Goal: Task Accomplishment & Management: Complete application form

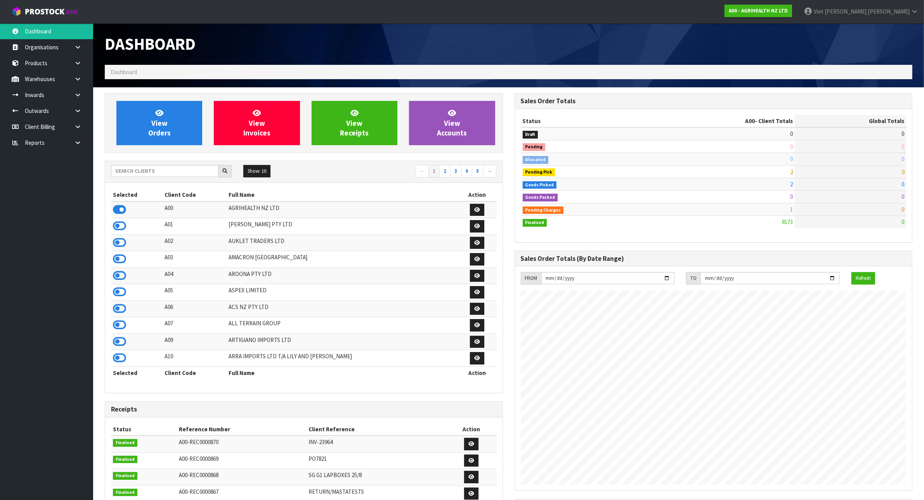
scroll to position [591, 410]
click at [171, 170] on input "text" at bounding box center [165, 171] width 108 height 12
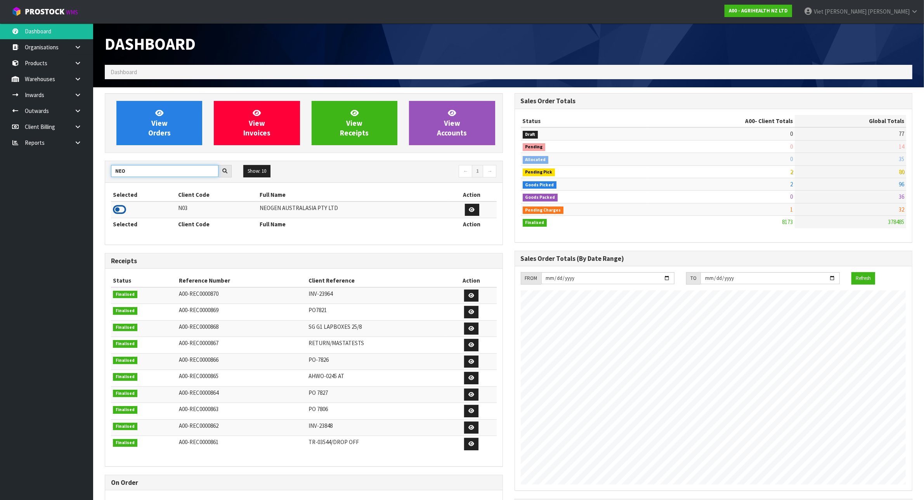
type input "NEO"
click at [114, 209] on icon at bounding box center [119, 210] width 13 height 12
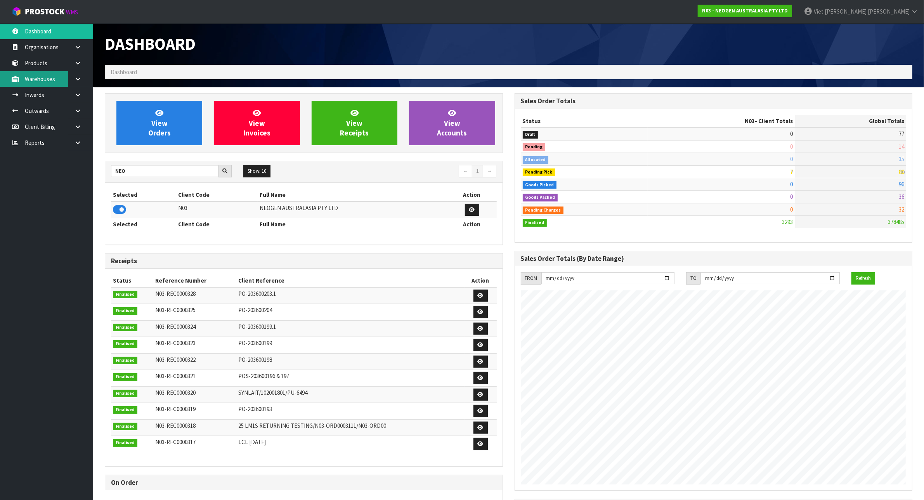
click at [40, 76] on link "Warehouses" at bounding box center [46, 79] width 93 height 16
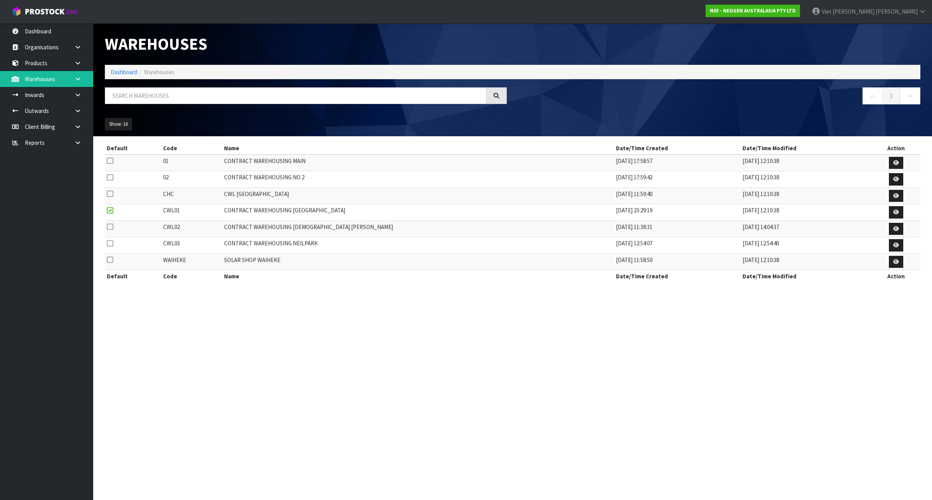
click at [75, 83] on link at bounding box center [80, 79] width 25 height 16
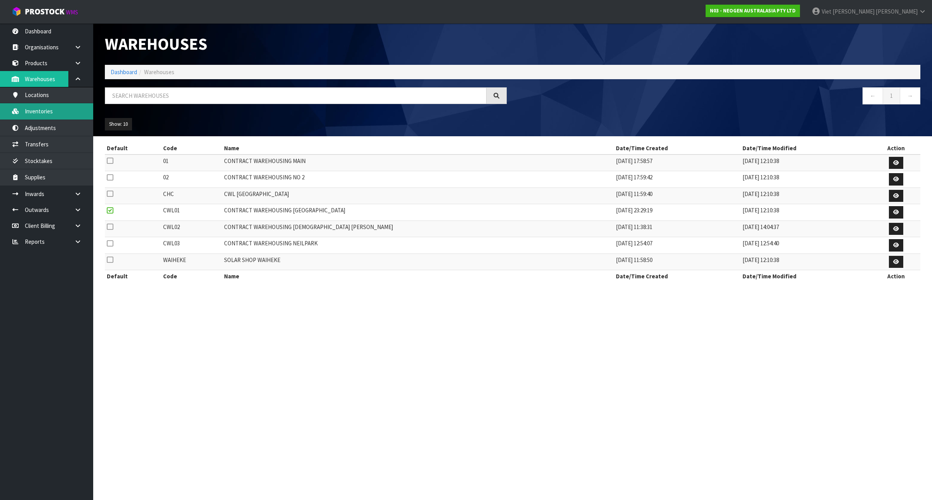
click at [46, 117] on link "Inventories" at bounding box center [46, 111] width 93 height 16
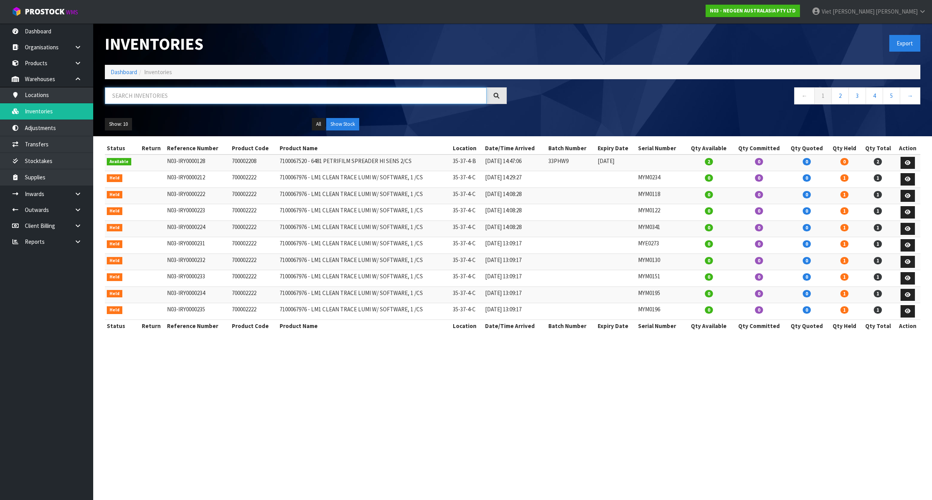
click at [282, 92] on input "text" at bounding box center [296, 95] width 382 height 17
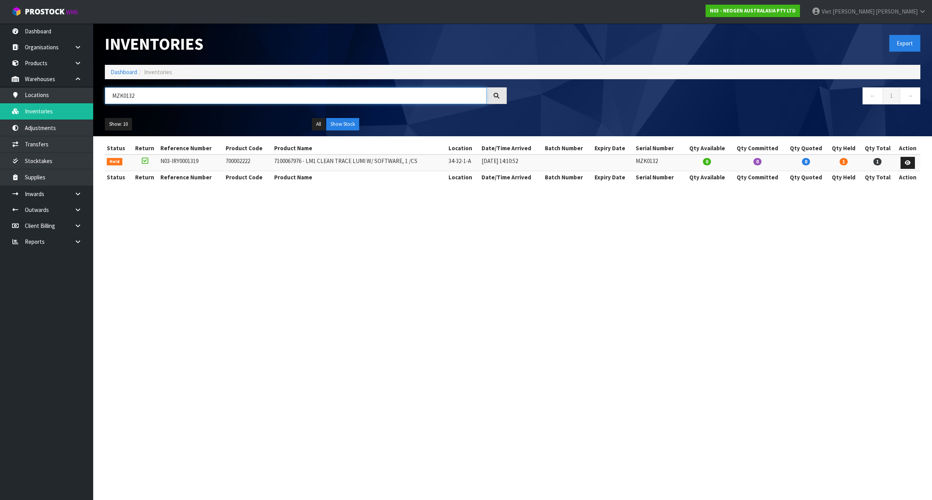
type input "MZK0132"
click at [534, 240] on section "Inventories Export Dashboard Inventories MZK0132 ← 1 → Show: 10 5 10 25 50 All …" at bounding box center [466, 250] width 932 height 500
drag, startPoint x: 141, startPoint y: 95, endPoint x: 110, endPoint y: 95, distance: 30.7
click at [110, 95] on input "MZK0132" at bounding box center [296, 95] width 382 height 17
drag, startPoint x: 163, startPoint y: 94, endPoint x: 141, endPoint y: 98, distance: 23.2
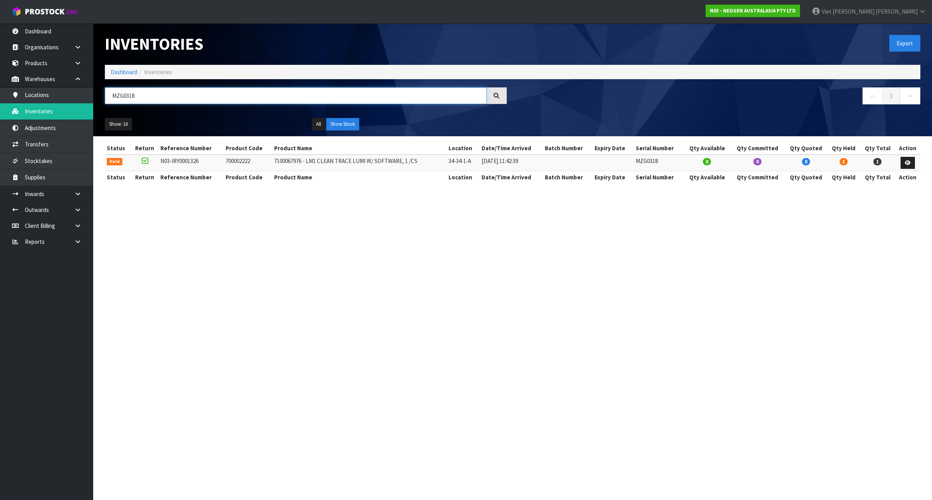
click at [141, 98] on input "MZG0318" at bounding box center [296, 95] width 382 height 17
click at [442, 217] on section "Inventories Export Dashboard Inventories MZG0354 ← 1 → Show: 10 5 10 25 50 All …" at bounding box center [466, 250] width 932 height 500
click at [164, 96] on input "MZG0354" at bounding box center [296, 95] width 382 height 17
click at [483, 237] on section "Inventories Export Dashboard Inventories MZG0357 ← 1 → Show: 10 5 10 25 50 All …" at bounding box center [466, 250] width 932 height 500
click at [482, 238] on section "Inventories Export Dashboard Inventories MZG0357 ← 1 → Show: 10 5 10 25 50 All …" at bounding box center [466, 250] width 932 height 500
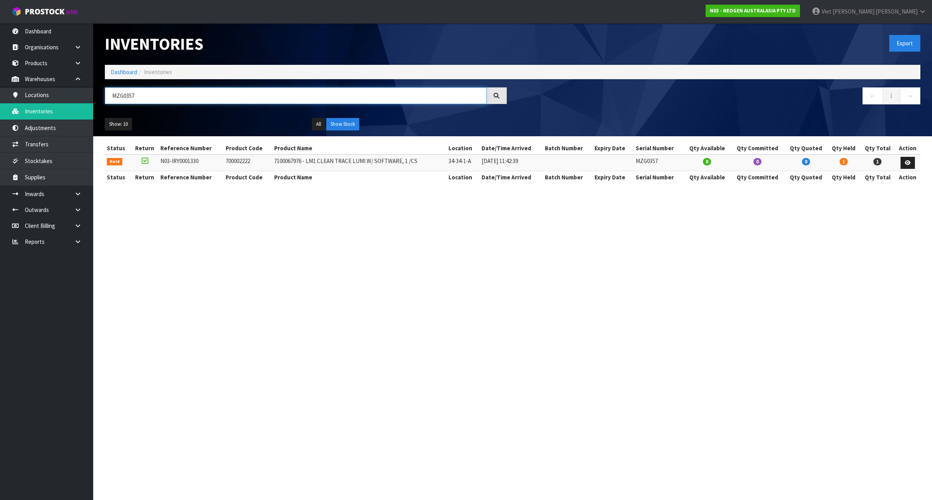
click at [164, 98] on input "MZG0357" at bounding box center [296, 95] width 382 height 17
type input "MZG0463"
click at [608, 264] on section "Inventories Export Dashboard Inventories MZG0463 ← 1 → Show: 10 5 10 25 50 All …" at bounding box center [466, 250] width 932 height 500
click at [61, 141] on link "Transfers" at bounding box center [46, 144] width 93 height 16
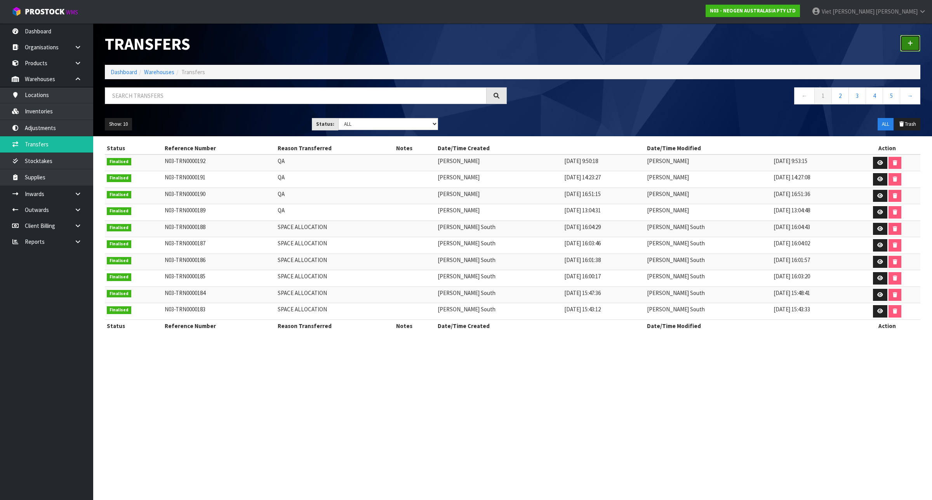
click at [909, 38] on link at bounding box center [910, 43] width 20 height 17
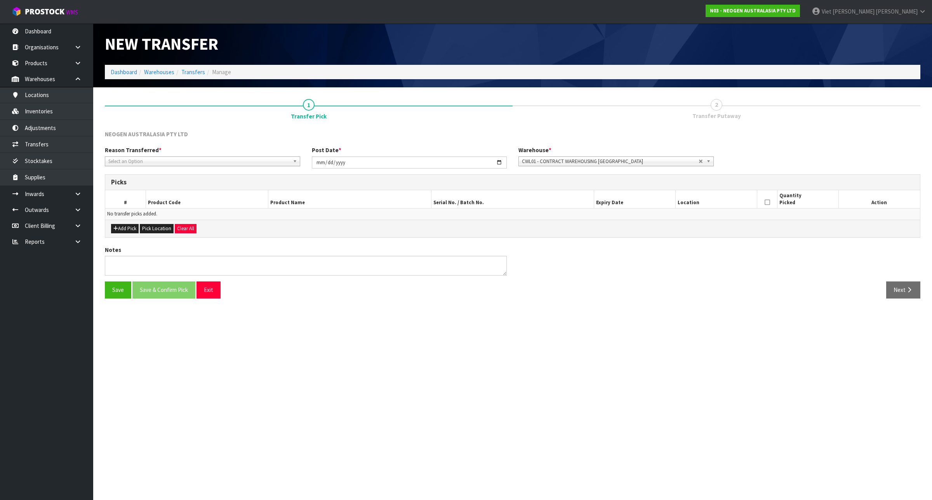
click at [232, 162] on span "Select an Option" at bounding box center [198, 161] width 181 height 9
click at [220, 179] on li "Space Allocation" at bounding box center [202, 184] width 191 height 10
click at [128, 227] on button "Add Pick" at bounding box center [125, 228] width 28 height 9
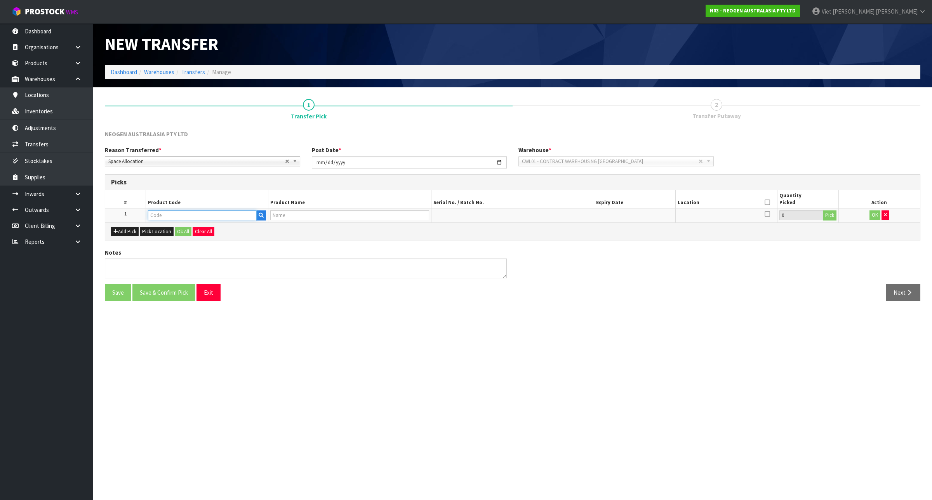
click at [164, 218] on input "text" at bounding box center [202, 215] width 109 height 10
type input "34-32-1-A"
click at [329, 209] on td at bounding box center [349, 216] width 163 height 14
click at [187, 210] on input "text" at bounding box center [202, 215] width 109 height 10
click at [188, 212] on input "text" at bounding box center [202, 215] width 109 height 10
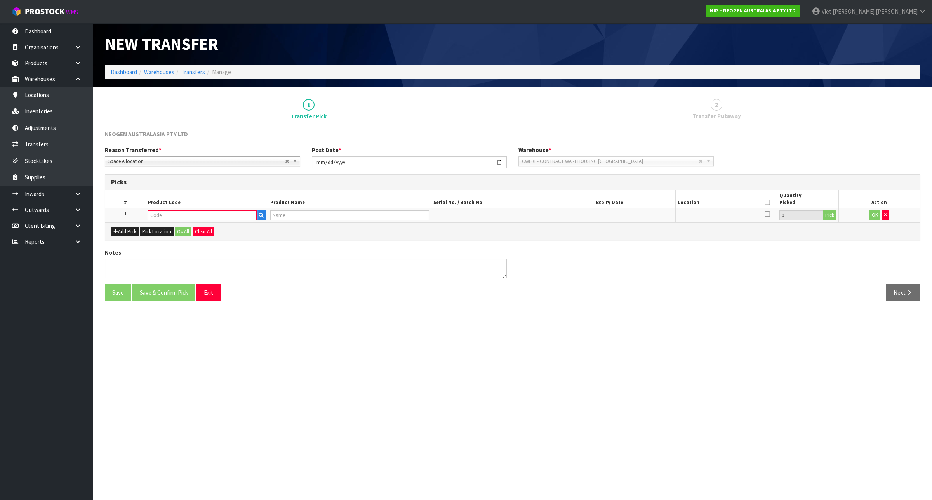
click at [188, 212] on input "text" at bounding box center [202, 215] width 109 height 10
click at [203, 215] on input "MZK0163" at bounding box center [202, 215] width 109 height 10
click at [231, 213] on input "MZK0163" at bounding box center [202, 215] width 109 height 10
type input "MZK0163"
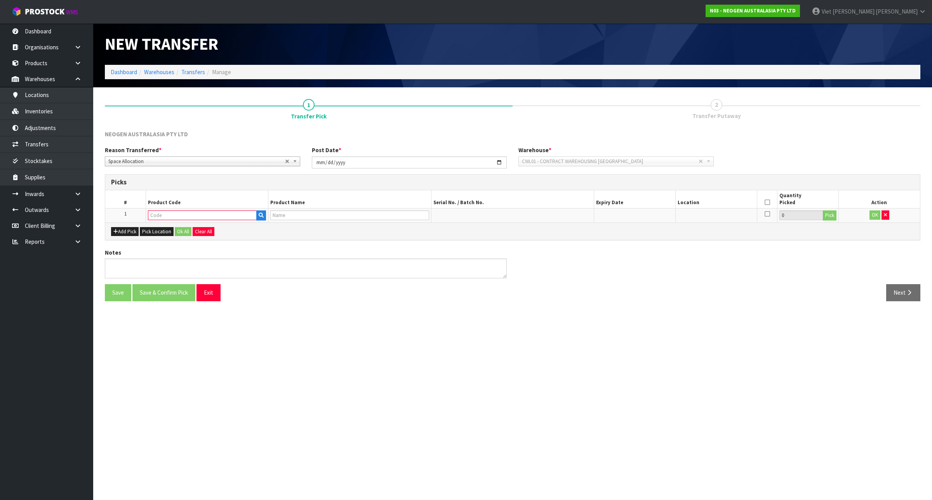
click at [247, 224] on div "Add Pick Pick Location Ok All Clear All" at bounding box center [512, 230] width 815 height 17
click at [261, 213] on icon "button" at bounding box center [261, 215] width 5 height 5
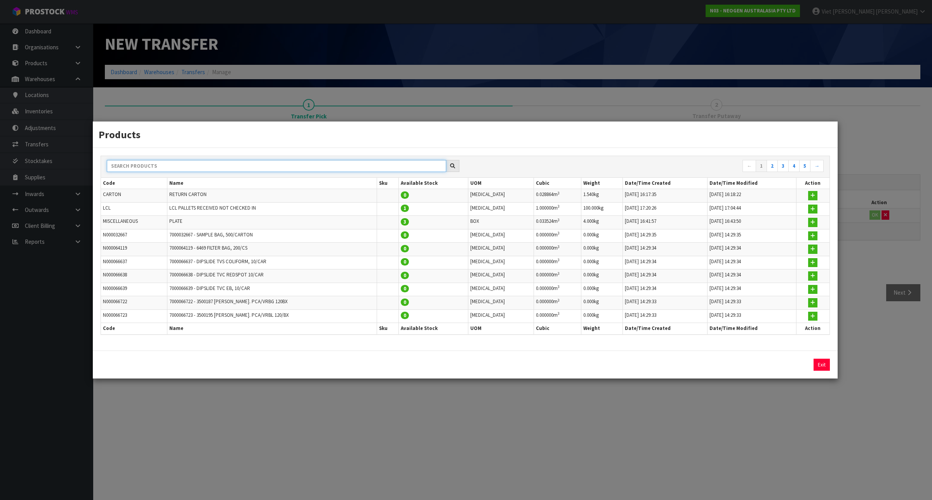
click at [251, 163] on input "text" at bounding box center [276, 166] width 339 height 12
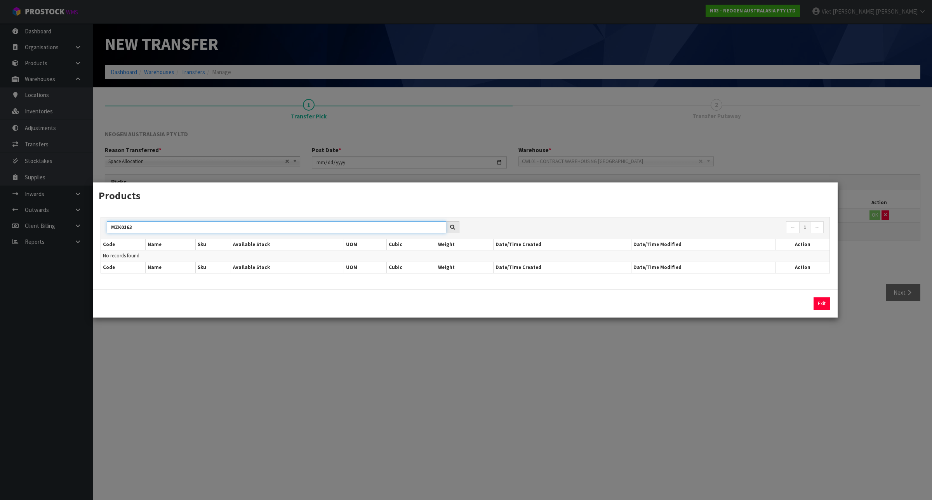
type input "MZK0163"
click at [449, 226] on div at bounding box center [452, 227] width 13 height 12
click at [453, 226] on icon at bounding box center [452, 227] width 5 height 5
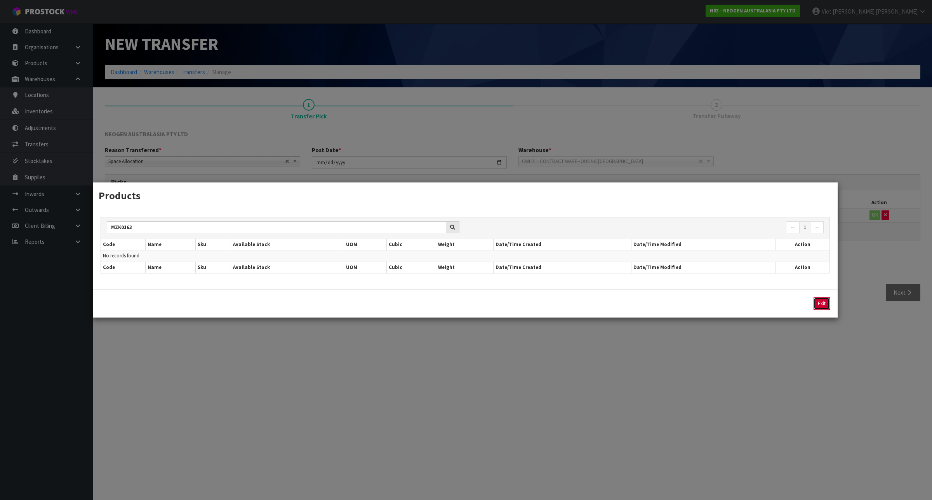
click at [814, 304] on button "Exit" at bounding box center [821, 303] width 16 height 12
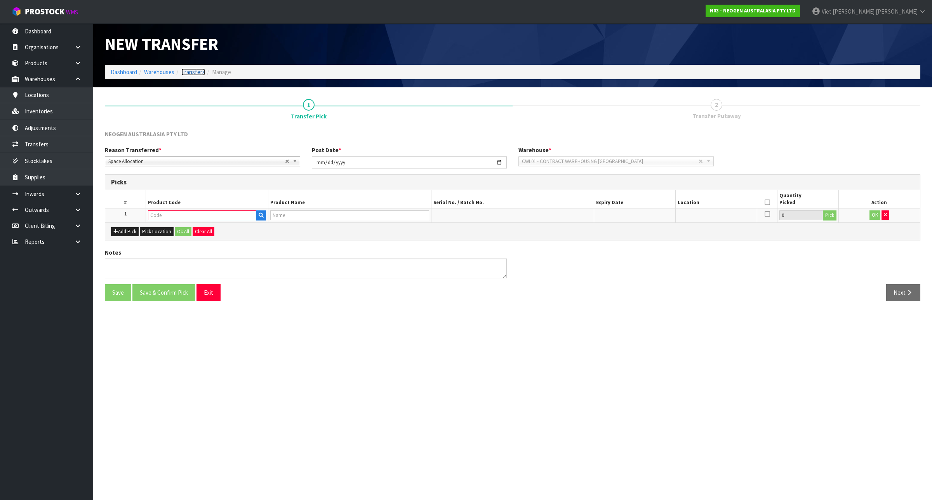
click at [185, 71] on link "Transfers" at bounding box center [193, 71] width 24 height 7
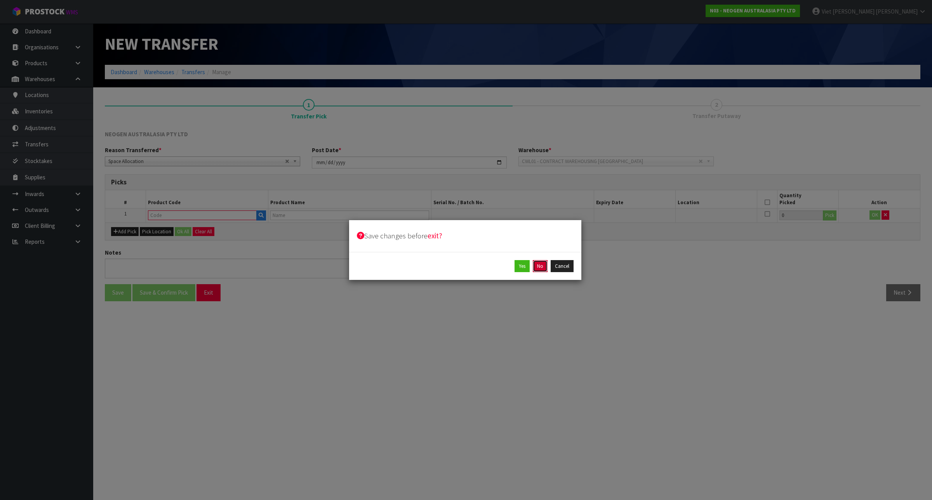
click at [536, 263] on button "No" at bounding box center [540, 266] width 15 height 12
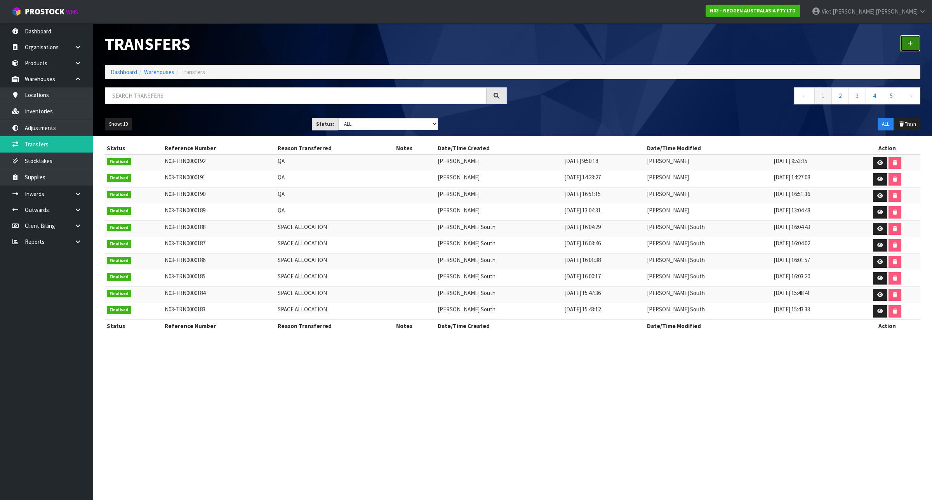
click at [908, 45] on icon at bounding box center [909, 43] width 5 height 6
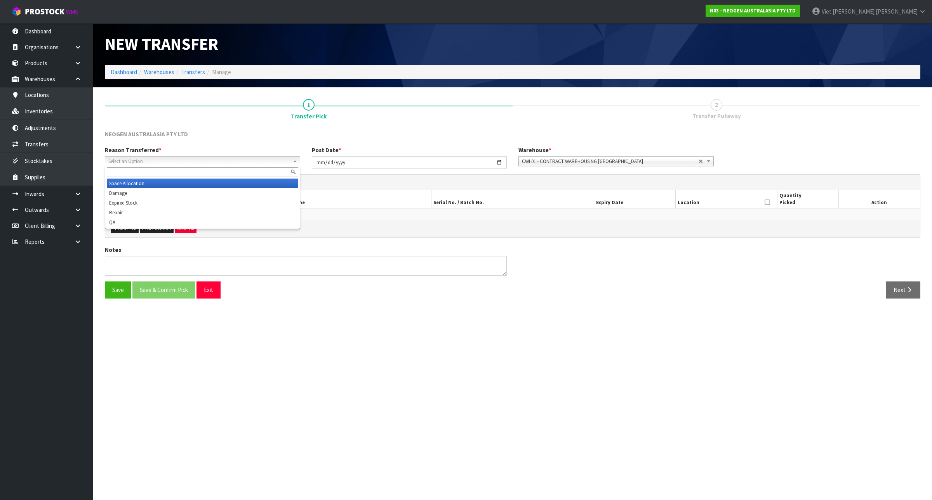
click at [216, 160] on span "Select an Option" at bounding box center [198, 161] width 181 height 9
click at [193, 179] on li "Space Allocation" at bounding box center [202, 184] width 191 height 10
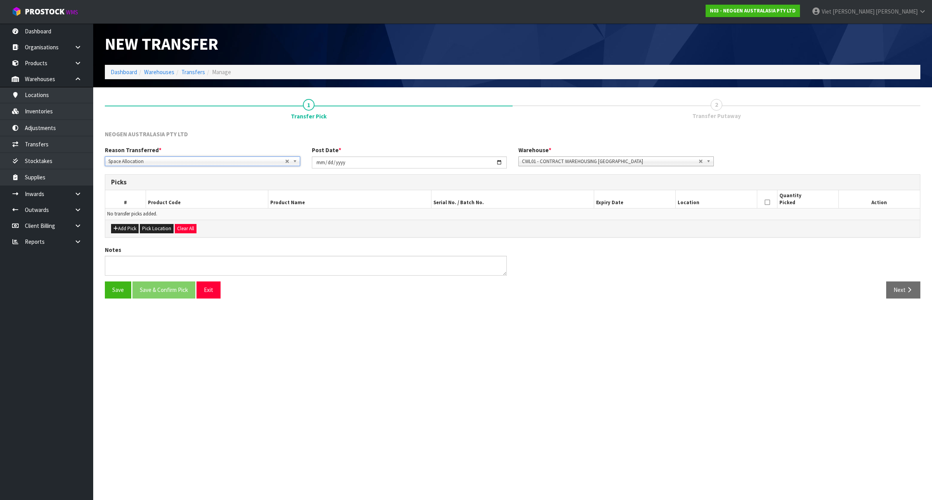
click at [179, 162] on span "Space Allocation" at bounding box center [196, 161] width 177 height 9
click at [175, 166] on div at bounding box center [202, 172] width 195 height 13
click at [170, 155] on div "Reason Transferred * Space Allocation Damage Expired Stock Repair QA Space Allo…" at bounding box center [202, 156] width 207 height 20
click at [131, 228] on button "Add Pick" at bounding box center [125, 228] width 28 height 9
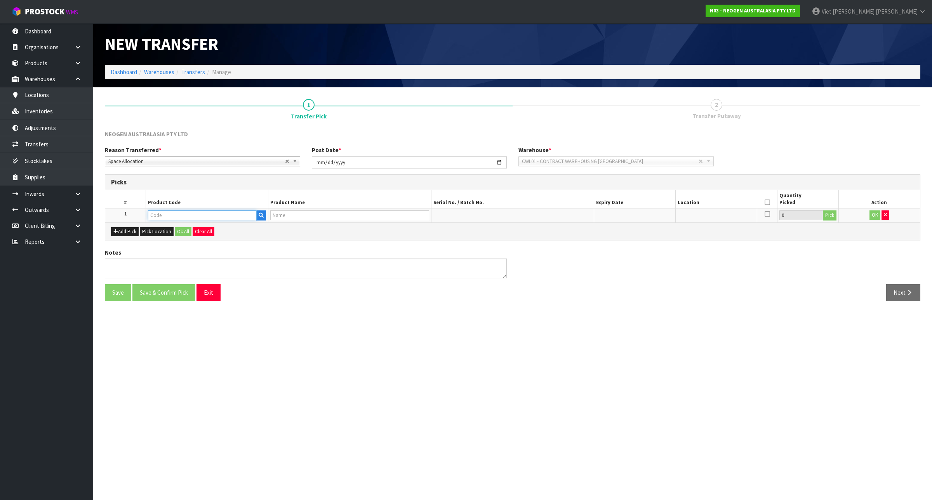
click at [182, 218] on input "text" at bounding box center [202, 215] width 109 height 10
type input "MZK0163"
click at [563, 250] on div "Notes" at bounding box center [512, 267] width 827 height 36
click at [189, 210] on td at bounding box center [207, 216] width 122 height 14
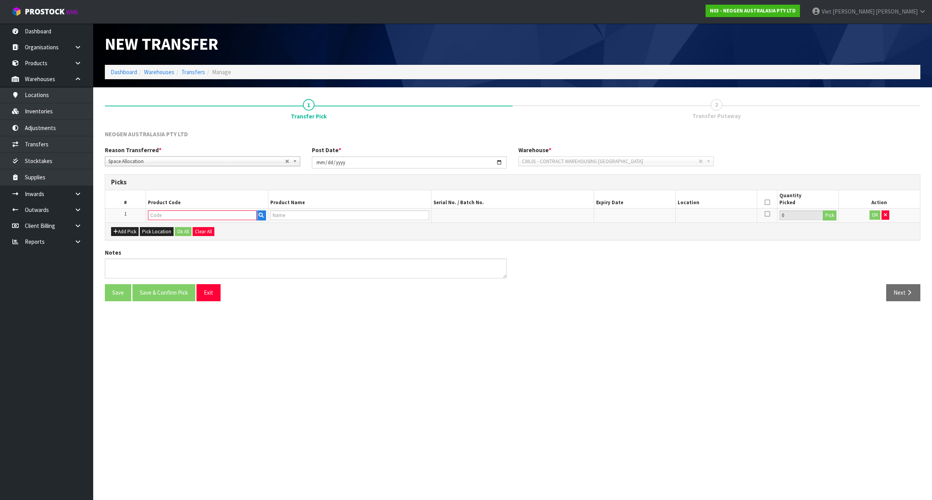
click at [185, 215] on input "text" at bounding box center [202, 215] width 109 height 10
click at [257, 216] on button "button" at bounding box center [261, 215] width 10 height 10
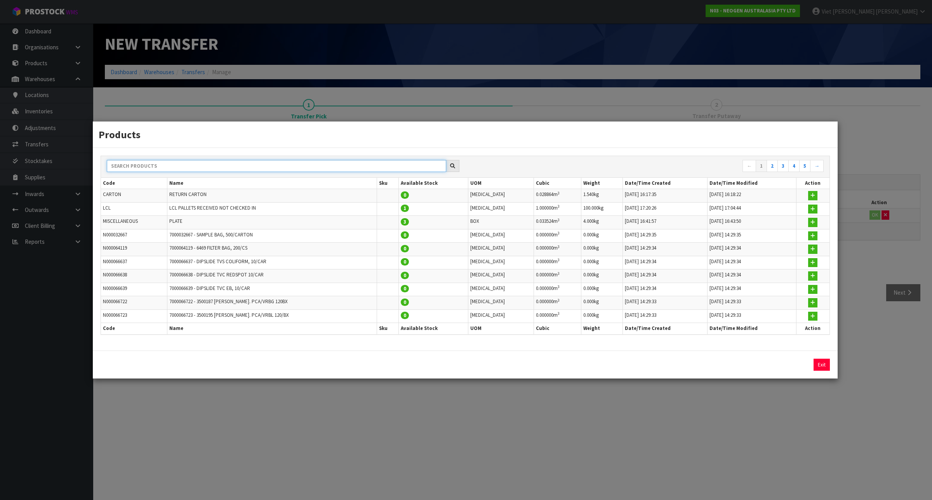
click at [254, 160] on input "text" at bounding box center [276, 166] width 339 height 12
click at [931, 135] on div "Products ← 1 2 3 4 5 → Code Name Sku Available Stock UOM Cubic Weight Date/Time…" at bounding box center [466, 250] width 932 height 500
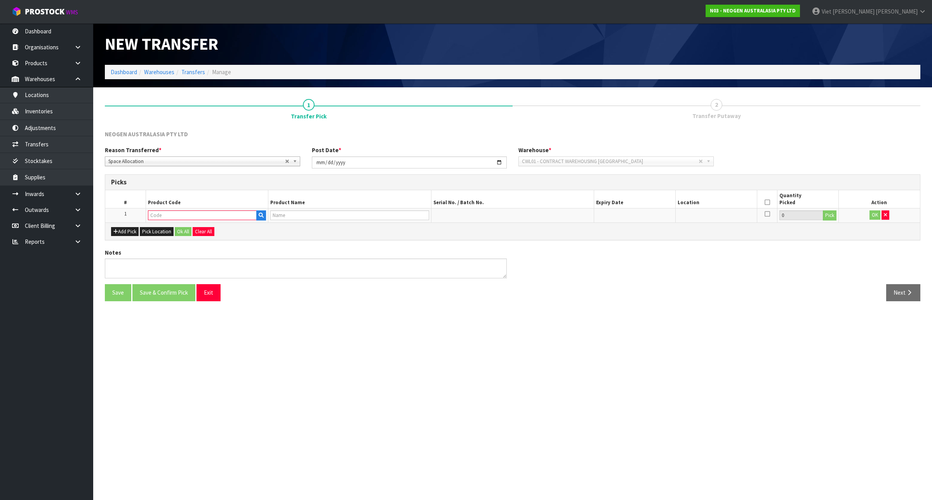
click at [353, 207] on th "Product Name" at bounding box center [349, 199] width 163 height 18
drag, startPoint x: 344, startPoint y: 160, endPoint x: 327, endPoint y: 185, distance: 29.9
click at [334, 179] on div "NEOGEN AUSTRALASIA PTY LTD Reason Transferred * Space Allocation Damage Expired…" at bounding box center [512, 218] width 815 height 177
click at [267, 208] on th "Product Code" at bounding box center [207, 199] width 122 height 18
click at [170, 235] on button "Pick Location" at bounding box center [157, 231] width 34 height 9
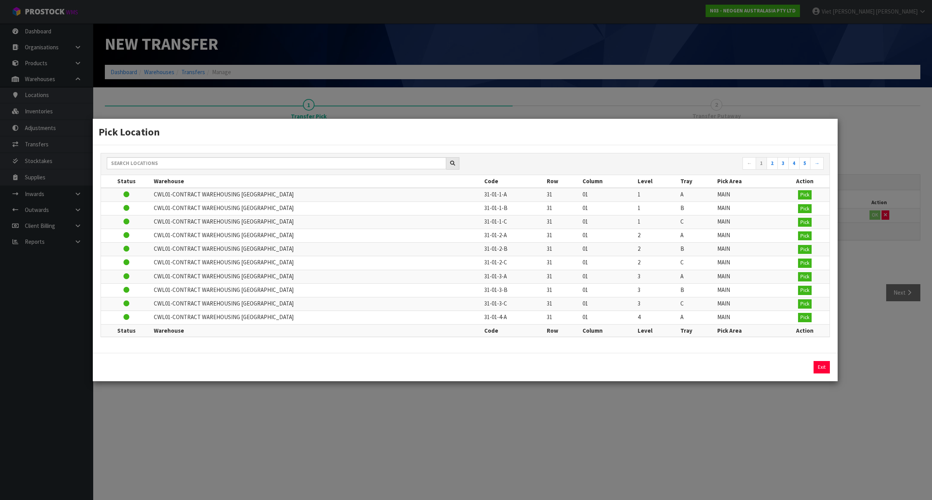
click at [272, 153] on div "← 1 2 3 4 5 →" at bounding box center [465, 164] width 728 height 22
click at [268, 158] on input "text" at bounding box center [276, 163] width 339 height 12
click at [266, 159] on input "text" at bounding box center [276, 163] width 339 height 12
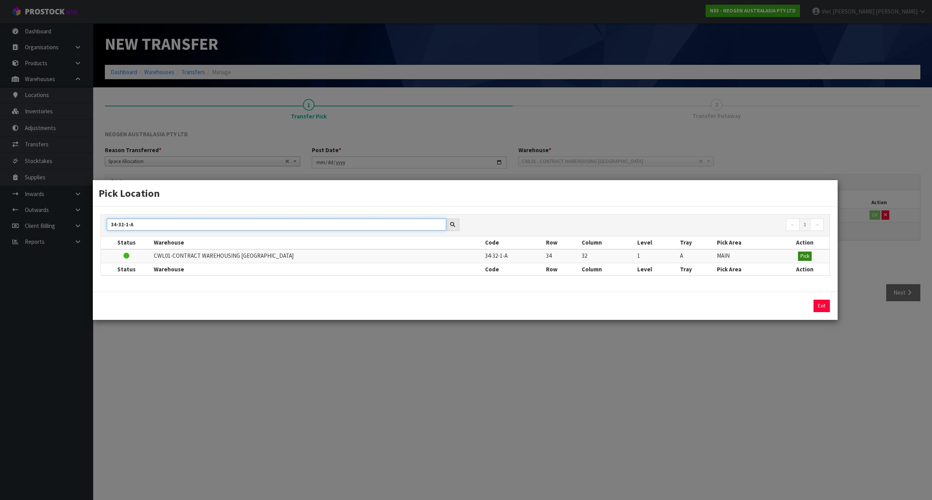
type input "34-32-1-A"
click at [804, 256] on span "Pick" at bounding box center [804, 256] width 9 height 7
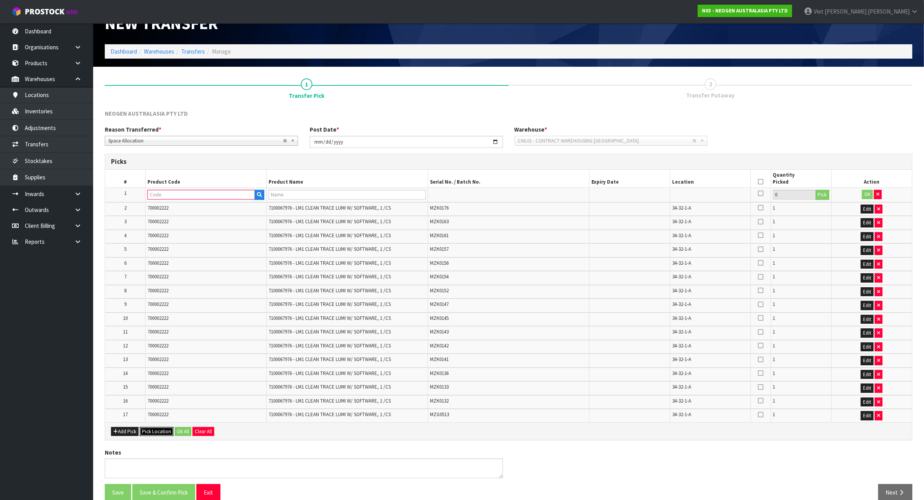
scroll to position [32, 0]
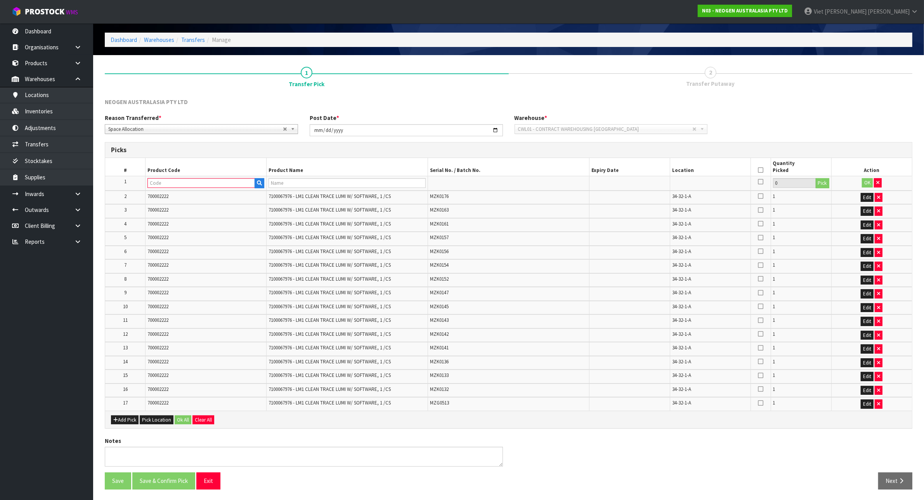
click at [521, 394] on td "MZK0132" at bounding box center [509, 391] width 162 height 14
click at [880, 186] on button "button" at bounding box center [878, 182] width 8 height 9
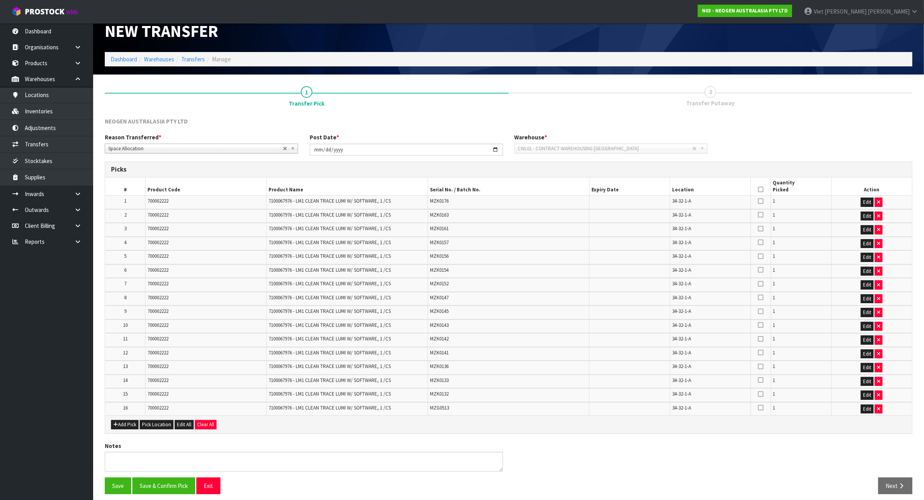
scroll to position [18, 0]
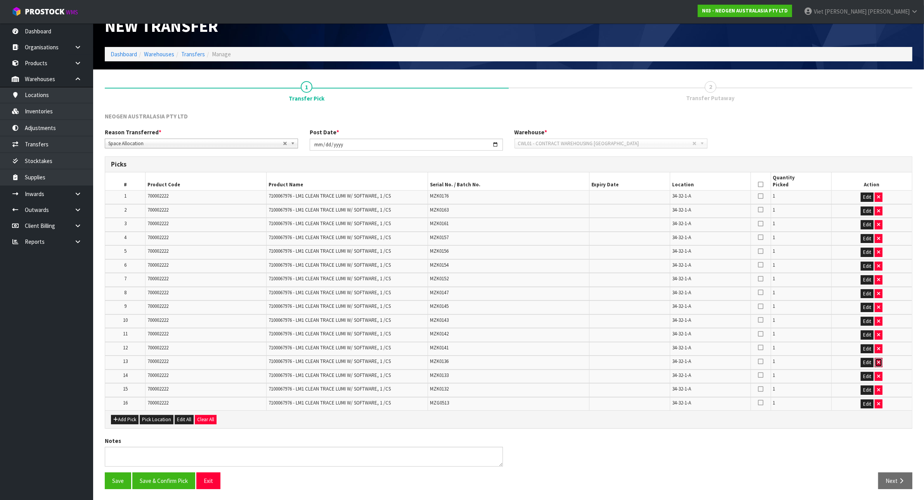
click at [881, 358] on button "button" at bounding box center [879, 362] width 8 height 9
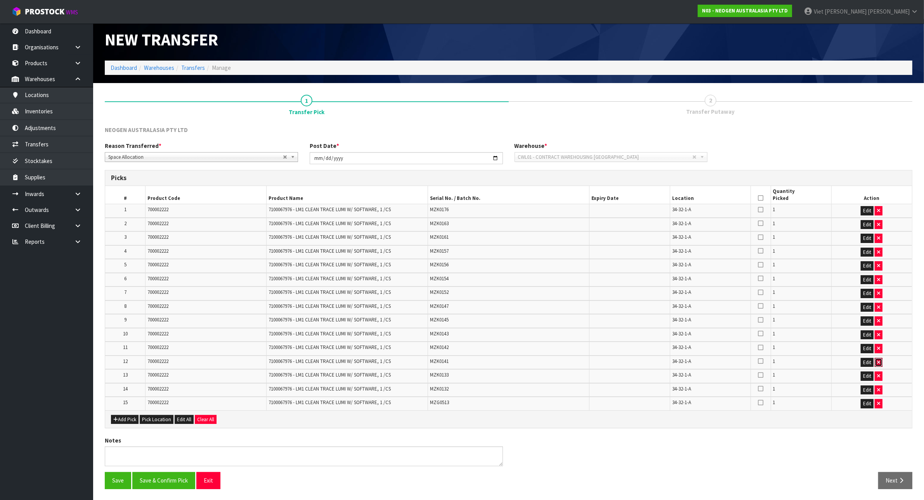
click at [881, 358] on button "button" at bounding box center [879, 362] width 8 height 9
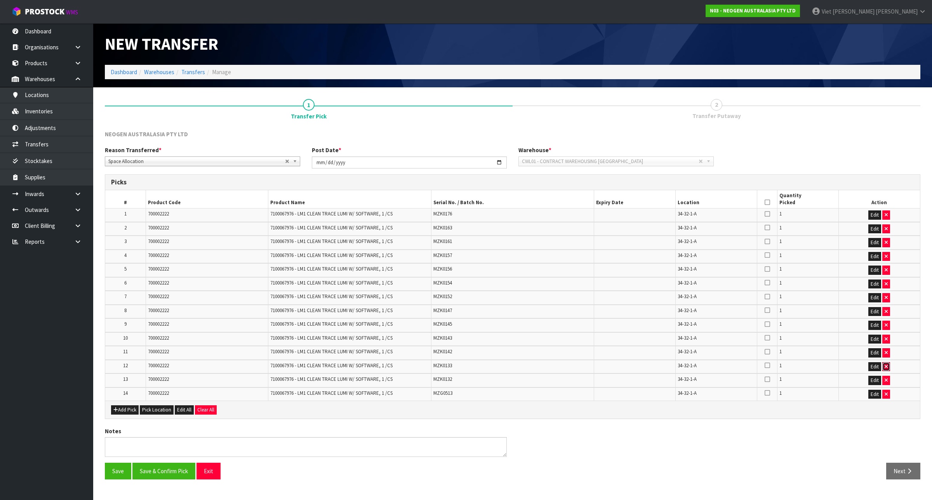
click at [888, 368] on button "button" at bounding box center [886, 366] width 8 height 9
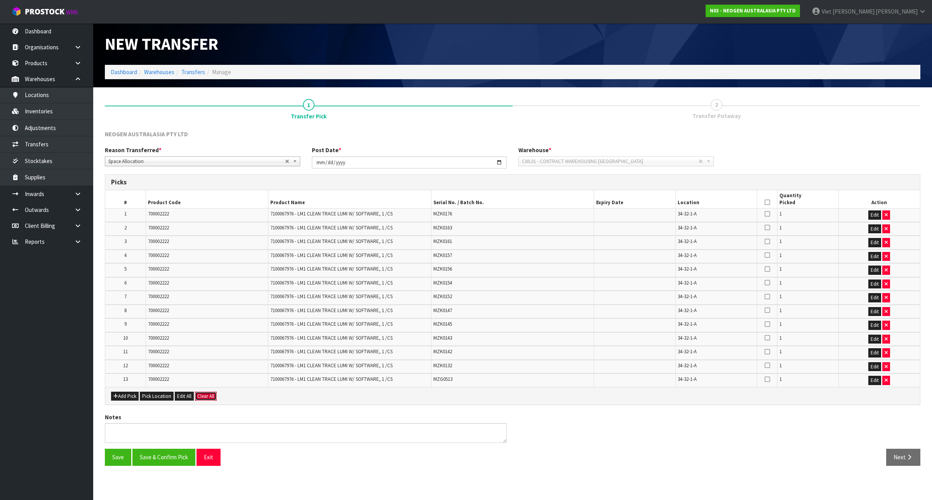
click at [216, 392] on button "Clear All" at bounding box center [206, 396] width 22 height 9
click at [221, 398] on button "Confirm Clear All" at bounding box center [214, 396] width 39 height 9
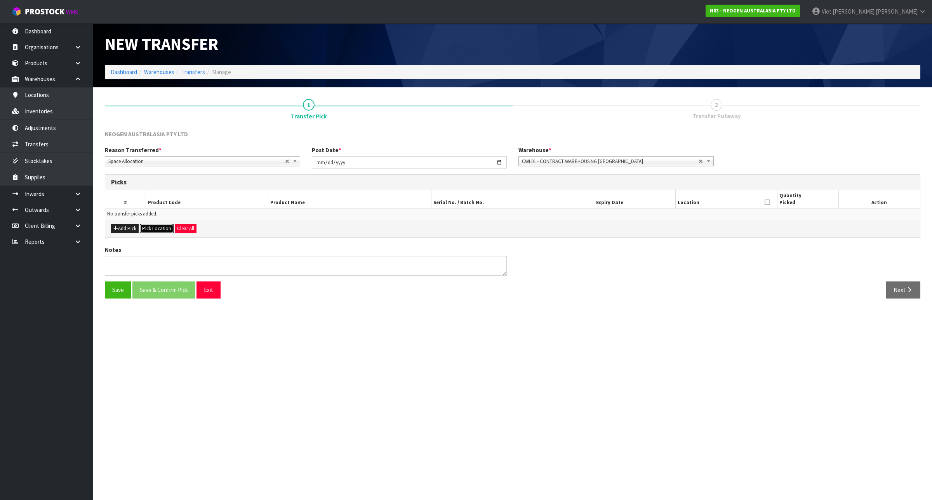
click at [153, 230] on button "Pick Location" at bounding box center [157, 228] width 34 height 9
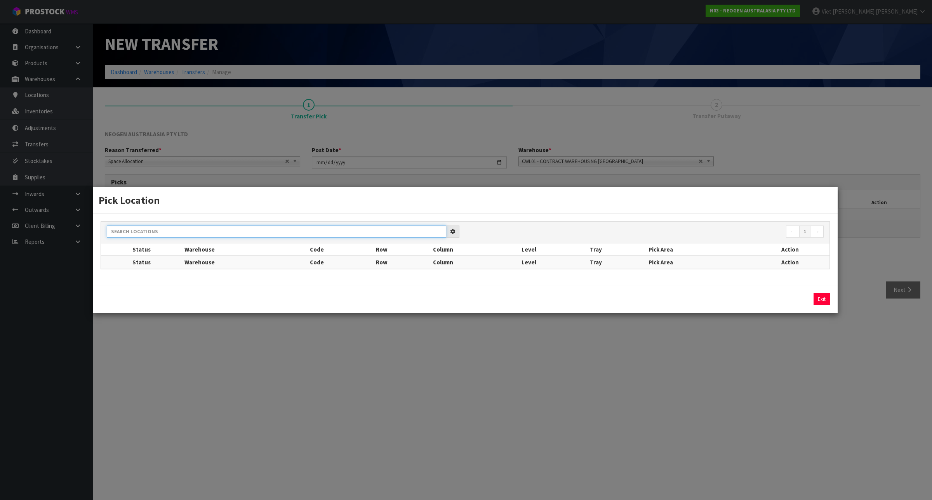
click at [171, 226] on input "text" at bounding box center [276, 232] width 339 height 12
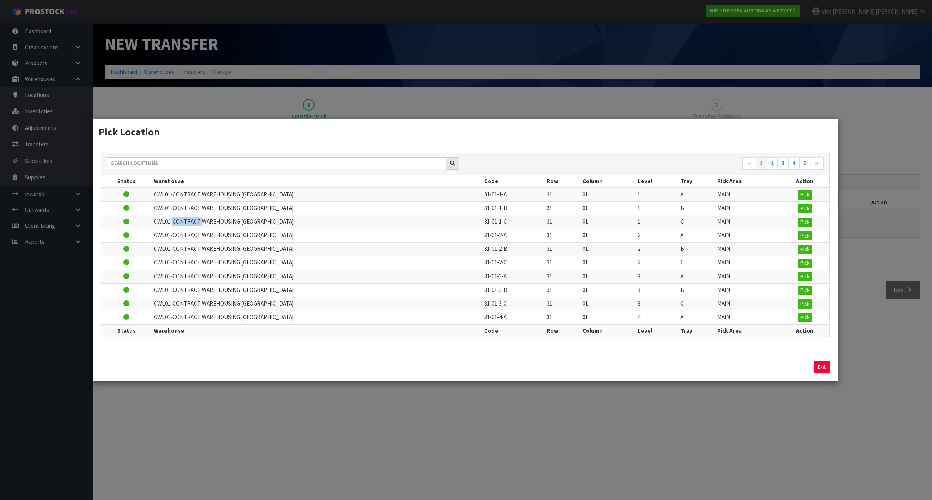
click at [171, 226] on td "CWL01-CONTRACT WAREHOUSING [GEOGRAPHIC_DATA]" at bounding box center [317, 222] width 330 height 14
click at [279, 158] on input "text" at bounding box center [276, 163] width 339 height 12
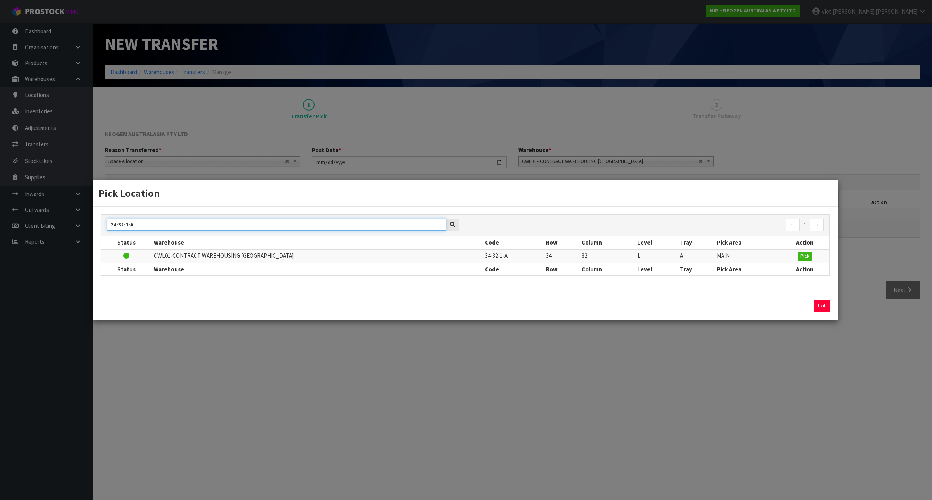
type input "34-32-1-A"
click at [751, 262] on td "MAIN" at bounding box center [747, 256] width 65 height 14
click at [815, 256] on td "Pick" at bounding box center [804, 256] width 49 height 14
click at [809, 259] on button "Pick" at bounding box center [805, 256] width 14 height 9
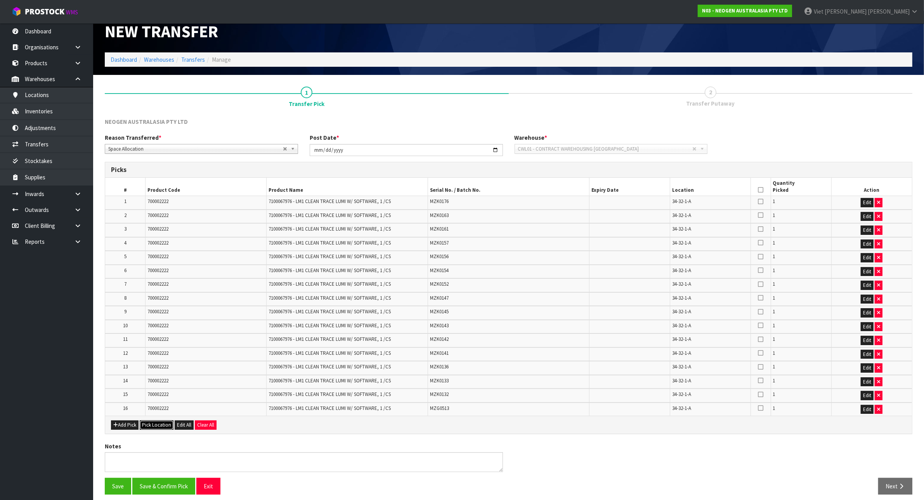
scroll to position [18, 0]
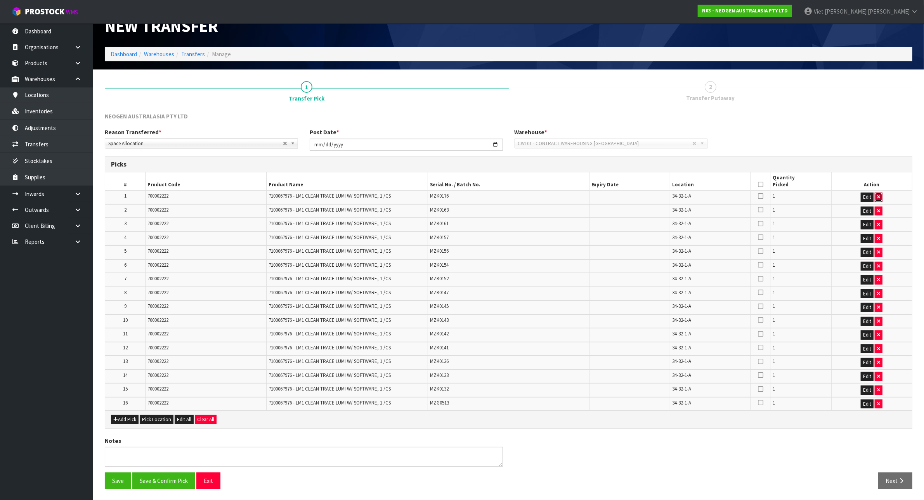
click at [880, 198] on icon "button" at bounding box center [879, 197] width 3 height 5
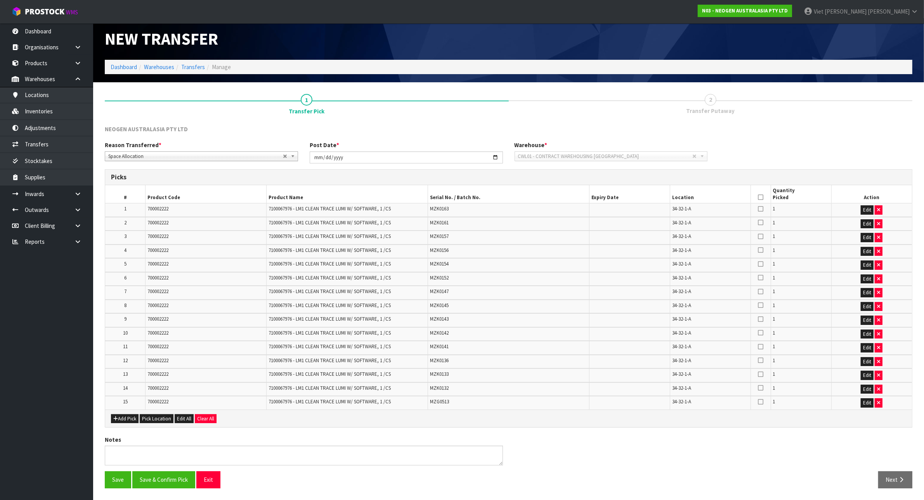
scroll to position [4, 0]
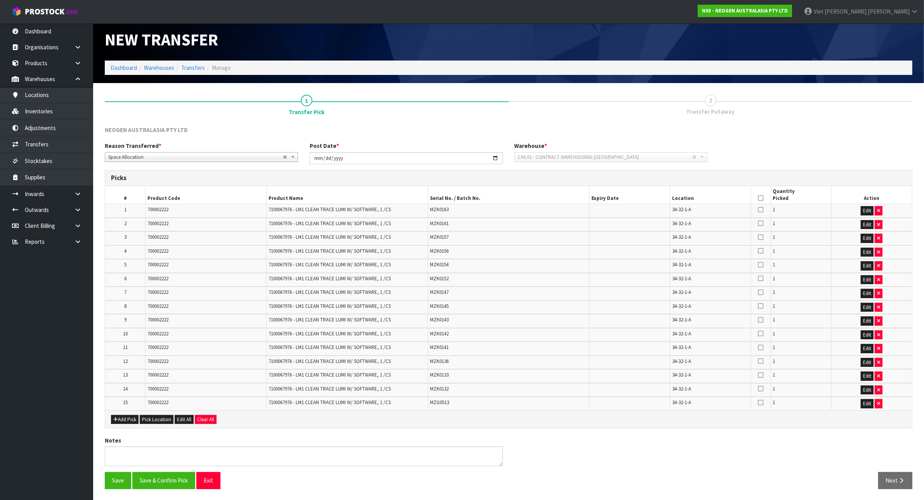
click at [880, 198] on th "Action" at bounding box center [872, 195] width 81 height 18
click at [880, 207] on button "button" at bounding box center [879, 210] width 8 height 9
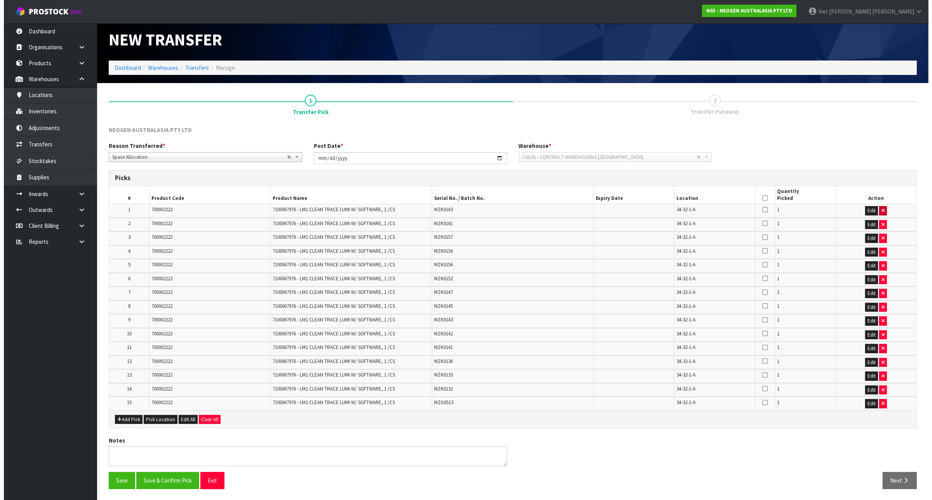
scroll to position [0, 0]
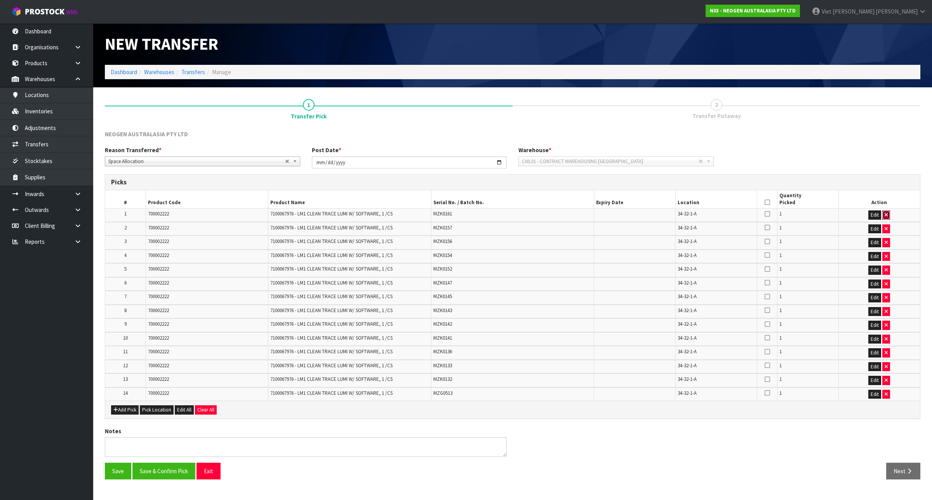
click at [884, 212] on button "button" at bounding box center [886, 214] width 8 height 9
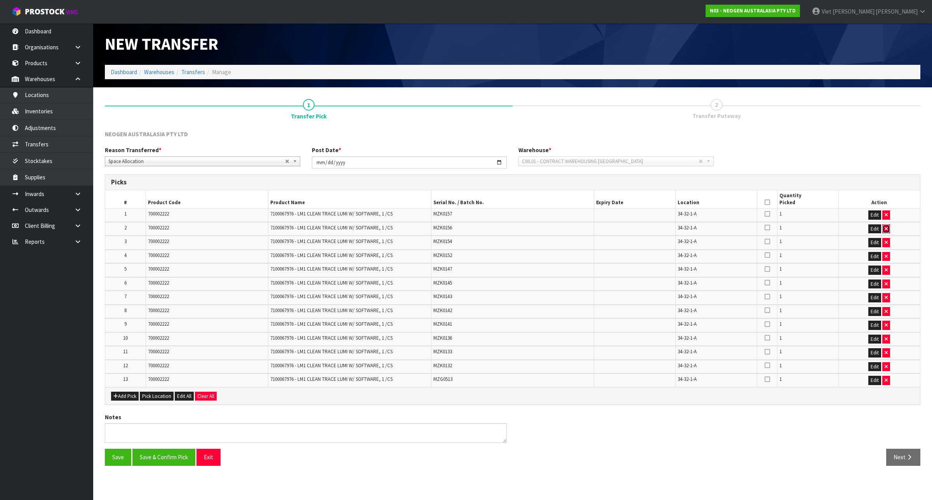
click at [885, 229] on icon "button" at bounding box center [886, 228] width 3 height 5
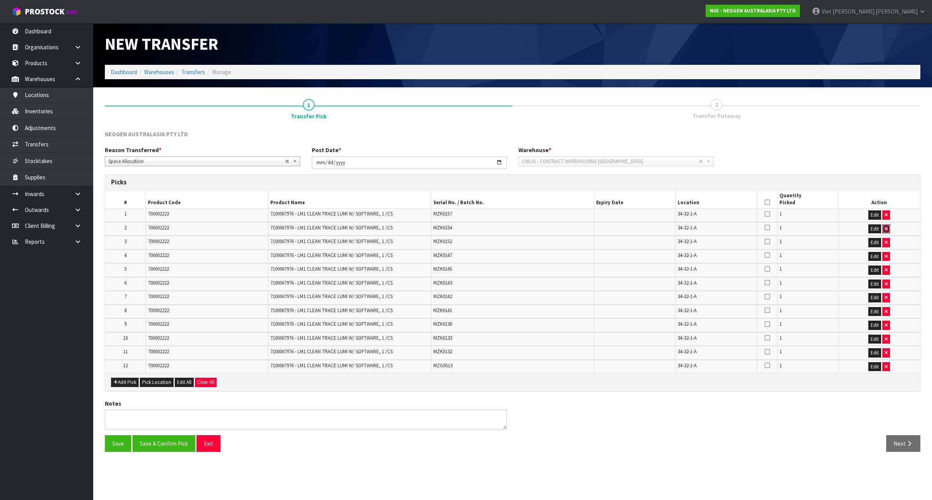
click at [885, 229] on icon "button" at bounding box center [886, 228] width 3 height 5
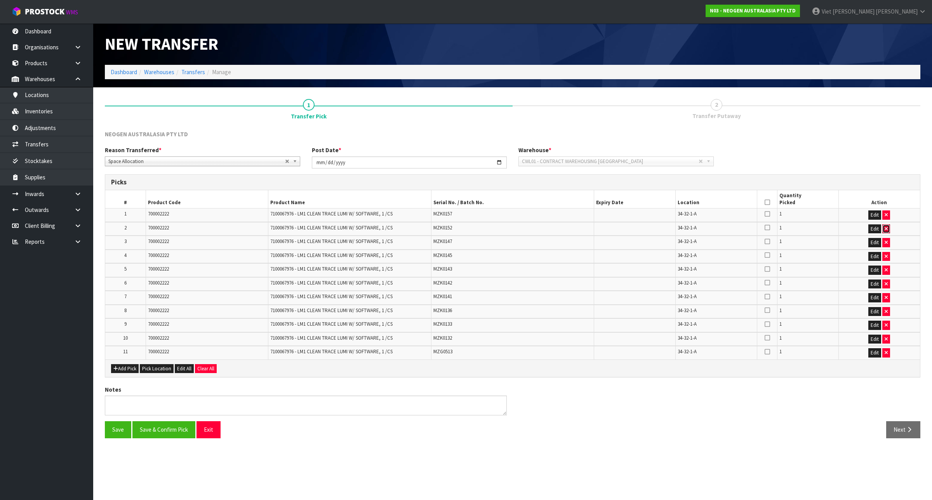
click at [886, 231] on icon "button" at bounding box center [886, 228] width 3 height 5
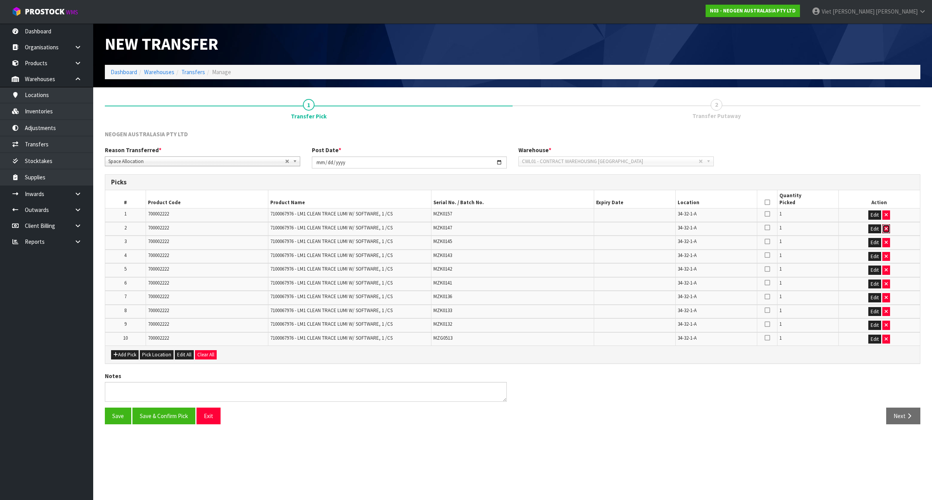
click at [886, 231] on icon "button" at bounding box center [886, 228] width 3 height 5
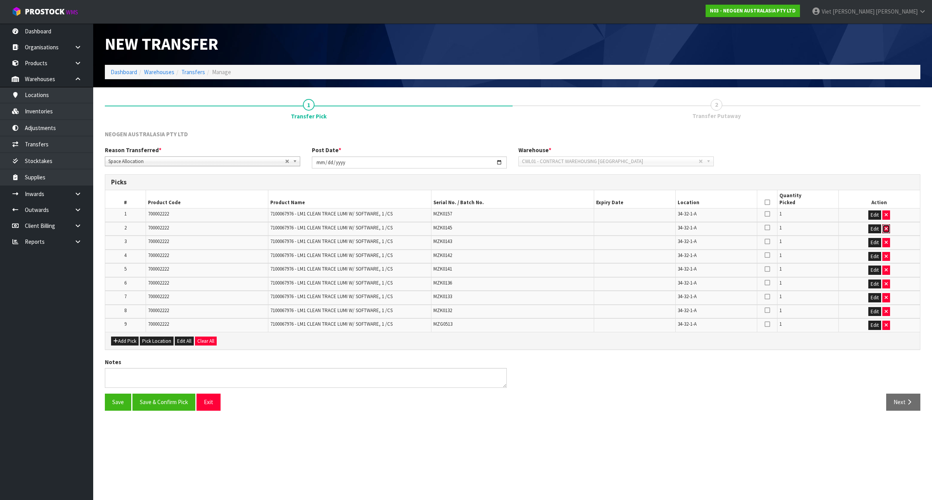
click at [886, 231] on icon "button" at bounding box center [886, 228] width 3 height 5
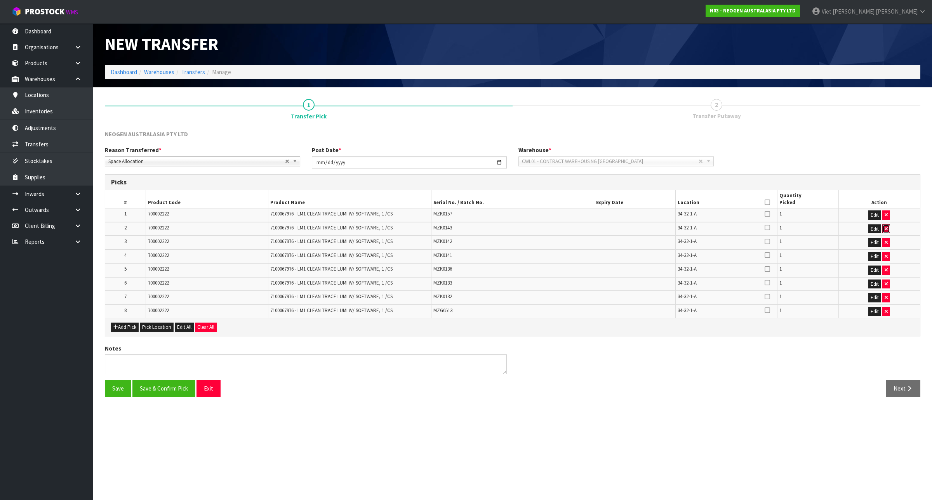
click at [886, 231] on icon "button" at bounding box center [886, 228] width 3 height 5
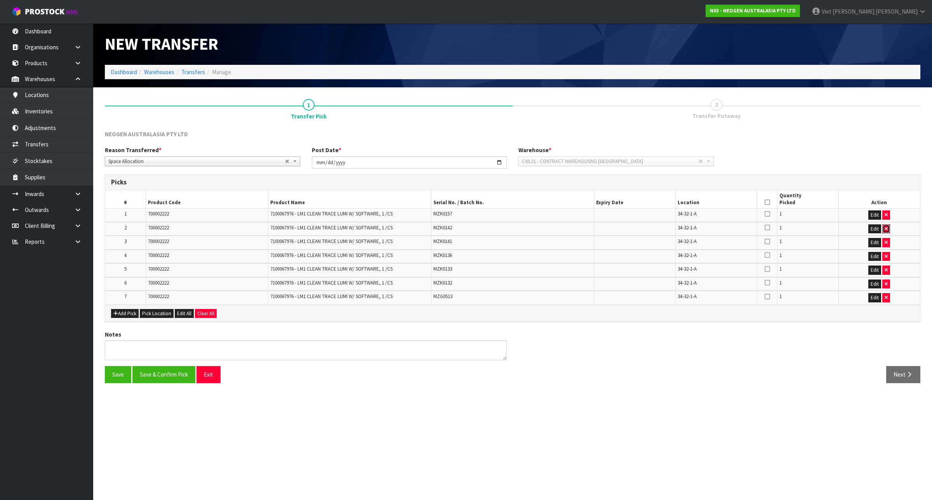
click at [886, 231] on icon "button" at bounding box center [886, 228] width 3 height 5
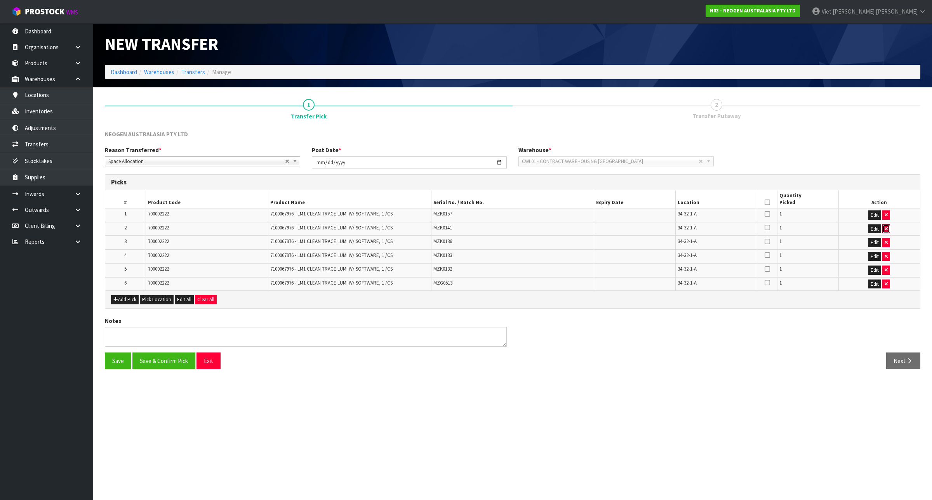
click at [886, 231] on icon "button" at bounding box center [886, 228] width 3 height 5
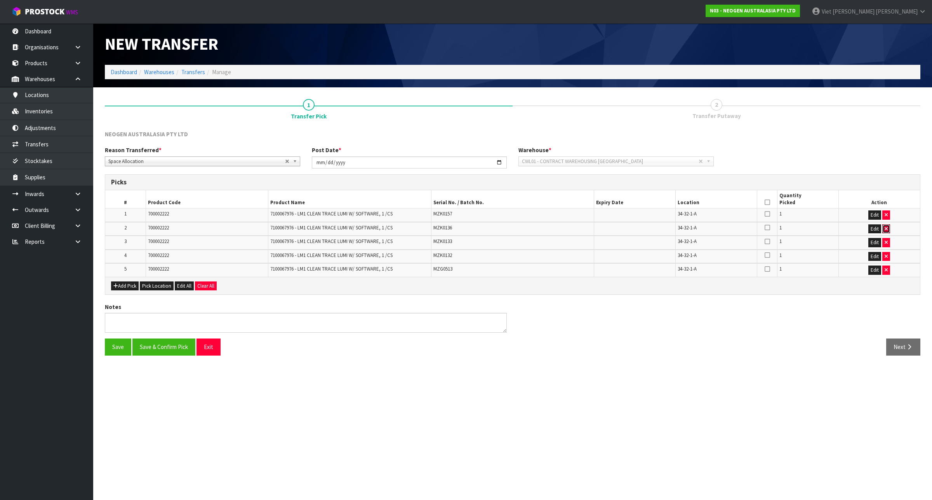
click at [886, 231] on icon "button" at bounding box center [886, 228] width 3 height 5
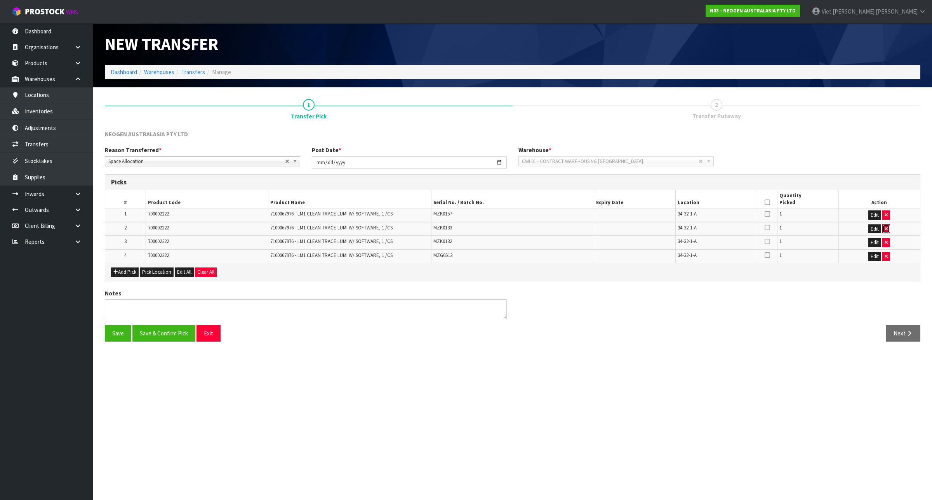
click at [886, 231] on icon "button" at bounding box center [886, 228] width 3 height 5
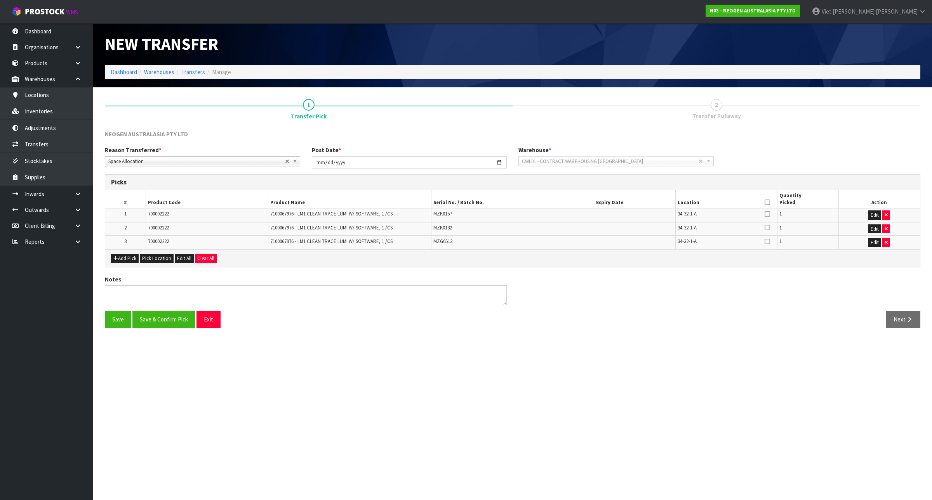
click at [440, 247] on td "MZG0513" at bounding box center [512, 243] width 163 height 14
click at [445, 215] on span "MZK0157" at bounding box center [442, 213] width 19 height 7
click at [164, 216] on span "700002222" at bounding box center [158, 213] width 21 height 7
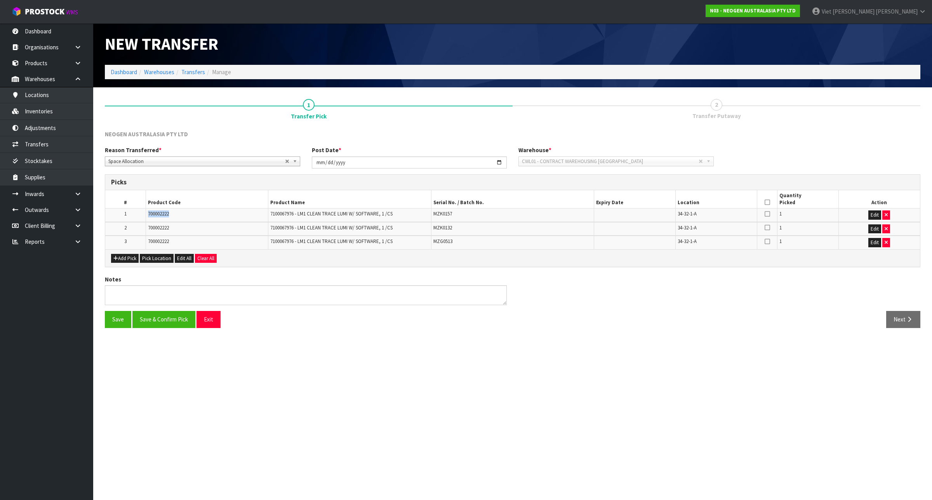
copy span "700002222"
click at [135, 258] on button "Add Pick" at bounding box center [125, 258] width 28 height 9
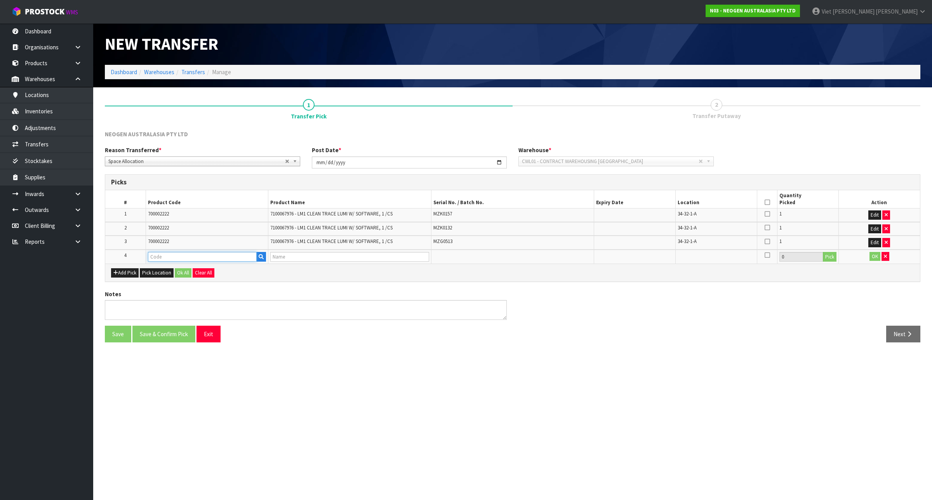
click at [210, 255] on input "text" at bounding box center [202, 257] width 109 height 10
paste input "700002222"
type input "700002222"
type input "7100067976 - LM1 CLEAN TRACE LUMI W/ SOFTWARE, 1 /CS"
type input "700002222"
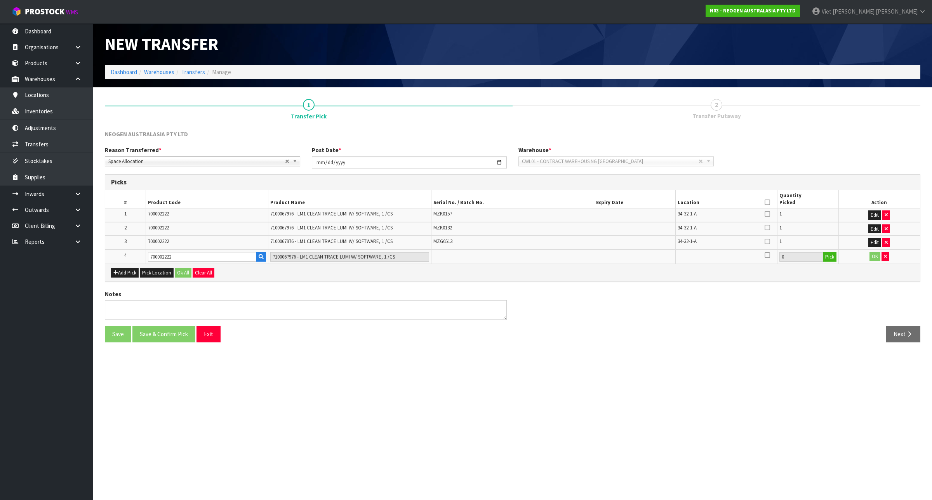
click at [595, 250] on td at bounding box center [635, 257] width 82 height 14
click at [831, 256] on button "Pick" at bounding box center [830, 257] width 14 height 10
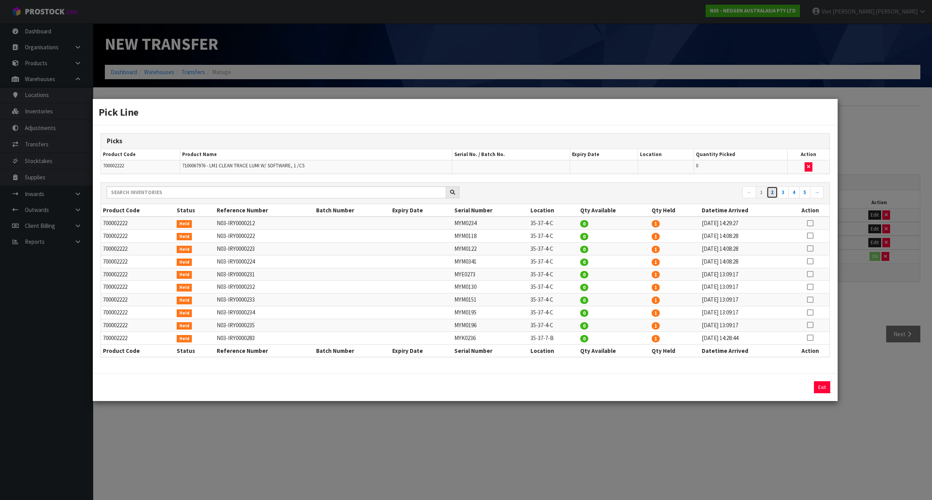
click at [772, 193] on link "2" at bounding box center [771, 192] width 11 height 12
click at [781, 193] on link "3" at bounding box center [782, 192] width 11 height 12
click at [789, 191] on link "4" at bounding box center [793, 192] width 11 height 12
click at [807, 224] on icon at bounding box center [810, 223] width 6 height 0
click at [799, 393] on button "Assign Pick" at bounding box center [796, 387] width 32 height 12
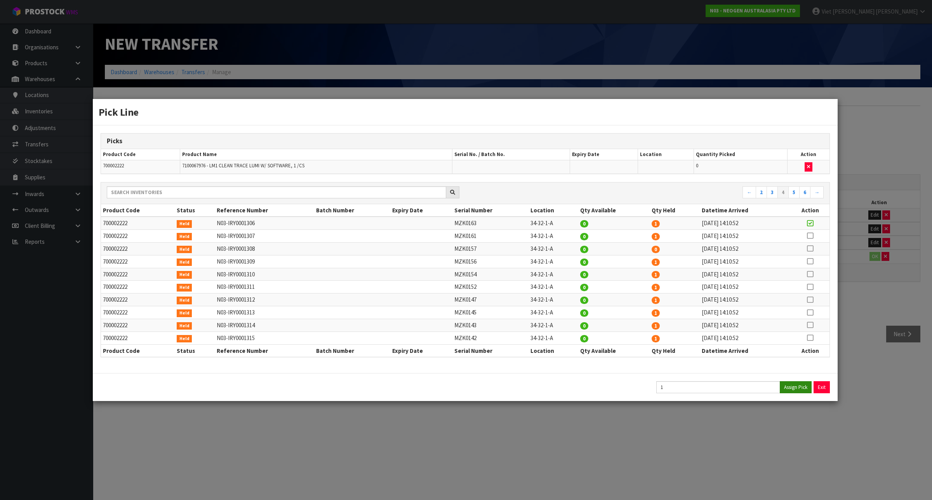
type input "1"
click at [828, 393] on button "Exit" at bounding box center [822, 387] width 16 height 12
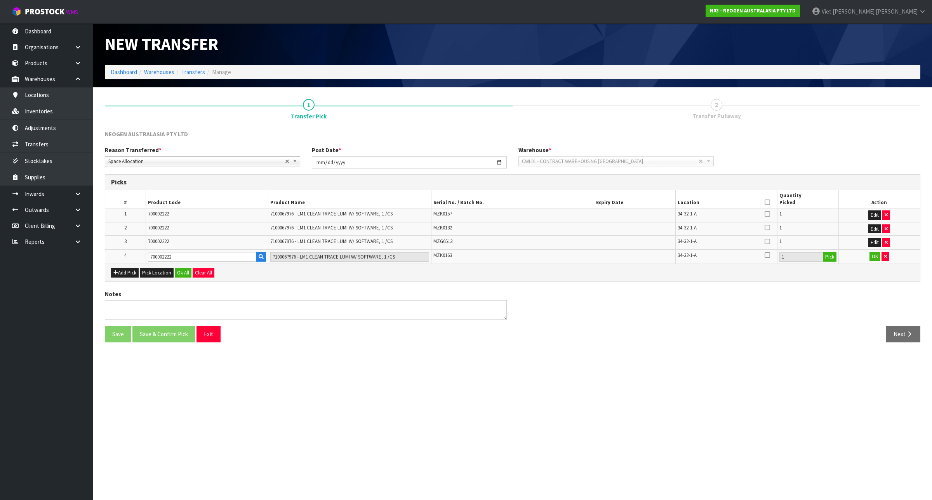
click at [765, 202] on icon at bounding box center [767, 202] width 5 height 0
click at [878, 257] on button "OK" at bounding box center [874, 256] width 11 height 9
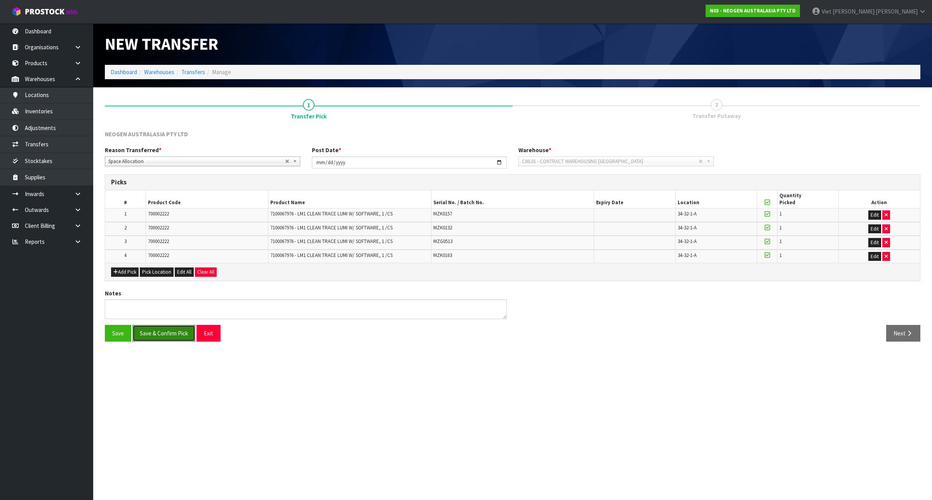
click at [161, 339] on button "Save & Confirm Pick" at bounding box center [163, 333] width 63 height 17
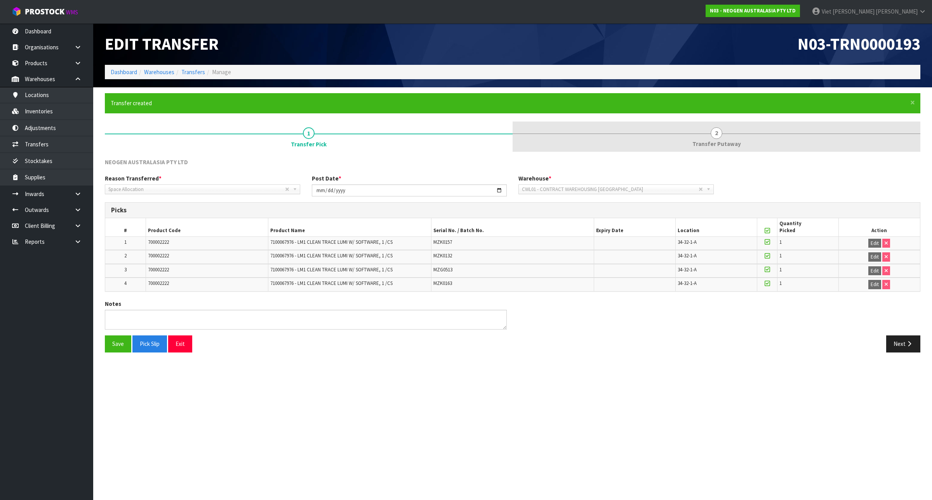
click at [687, 148] on link "2 Transfer Putaway" at bounding box center [717, 137] width 408 height 31
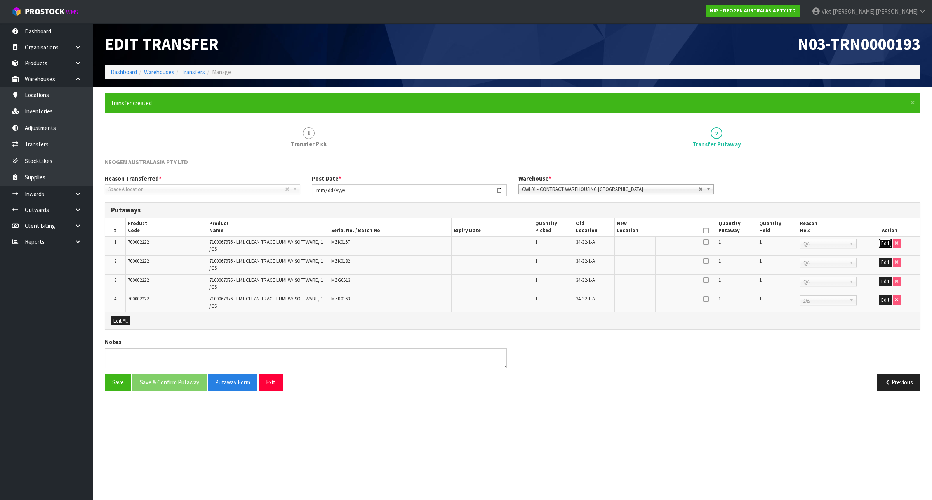
click at [885, 243] on button "Edit" at bounding box center [885, 243] width 13 height 9
click at [885, 259] on button "Edit" at bounding box center [885, 262] width 13 height 9
click at [878, 275] on td "Edit" at bounding box center [889, 284] width 61 height 19
click at [881, 278] on button "Edit" at bounding box center [885, 281] width 13 height 9
click at [884, 296] on button "Edit" at bounding box center [885, 299] width 13 height 9
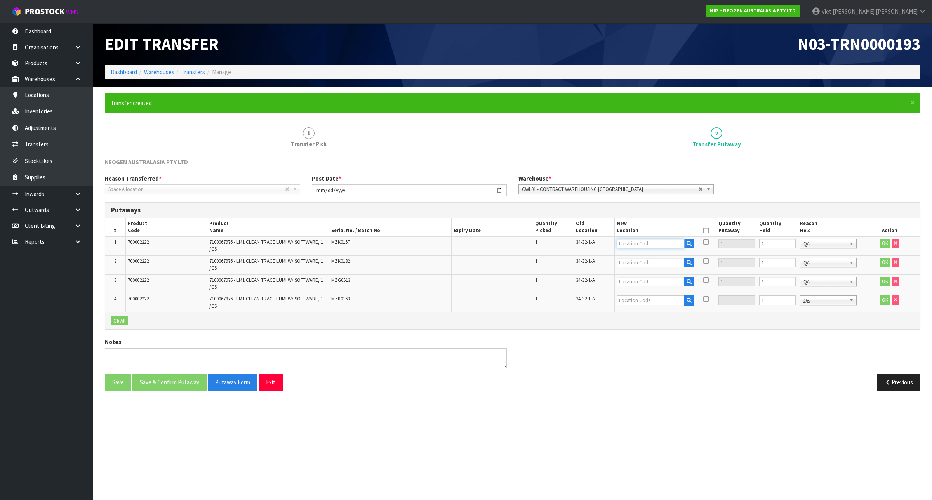
click at [660, 240] on input "text" at bounding box center [651, 244] width 68 height 10
type input "37-46-3-B"
click at [825, 251] on input "text" at bounding box center [828, 255] width 53 height 10
type input "fa"
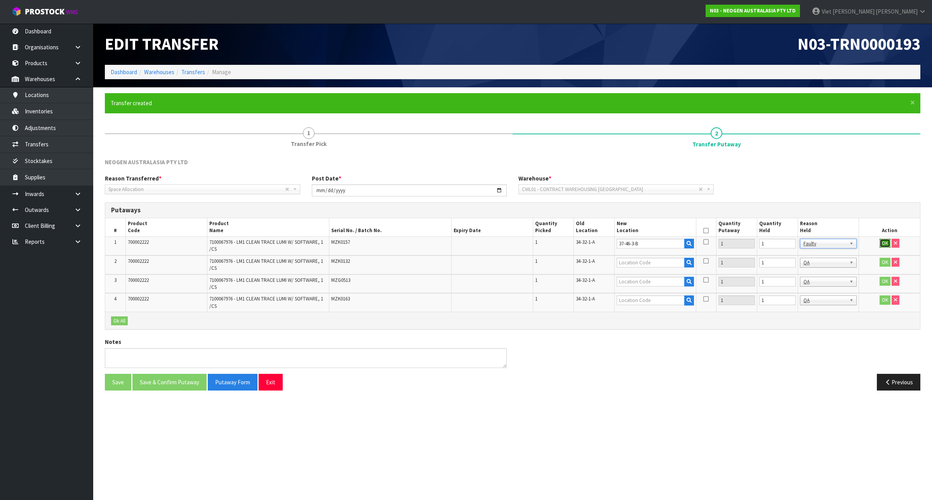
click at [882, 242] on button "OK" at bounding box center [884, 243] width 11 height 9
click at [668, 240] on link "Fill" at bounding box center [672, 242] width 10 height 7
type input "37-46-3-B"
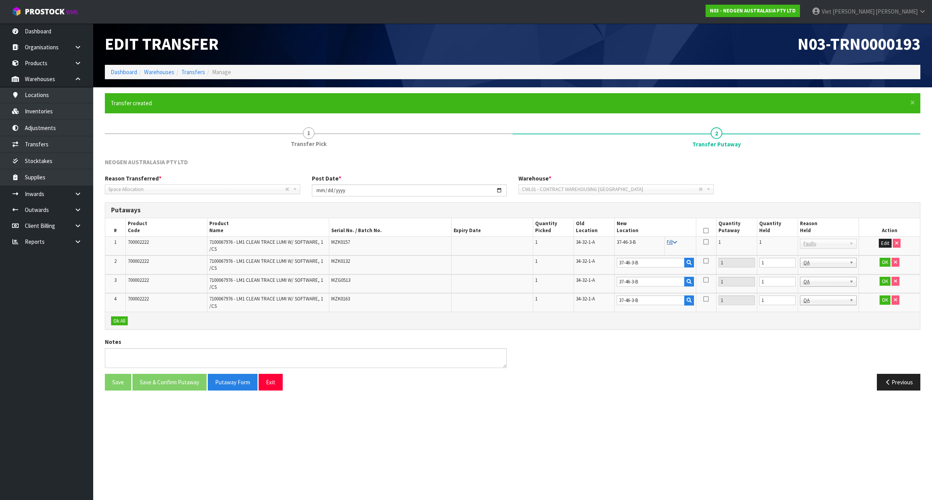
click at [669, 243] on link "Fill" at bounding box center [672, 242] width 10 height 7
click at [819, 271] on input "text" at bounding box center [828, 273] width 53 height 10
type input "f"
click at [820, 294] on input "text" at bounding box center [828, 292] width 53 height 10
type input "f"
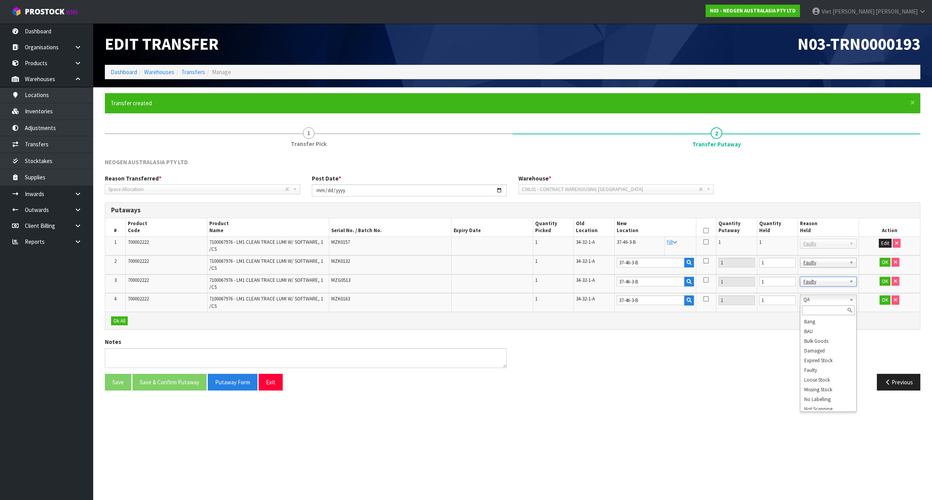
click at [820, 306] on input "text" at bounding box center [828, 311] width 53 height 10
type input "f"
click at [888, 302] on button "OK" at bounding box center [884, 299] width 11 height 9
click at [885, 285] on td "OK" at bounding box center [889, 284] width 61 height 19
click at [884, 281] on button "OK" at bounding box center [884, 281] width 11 height 9
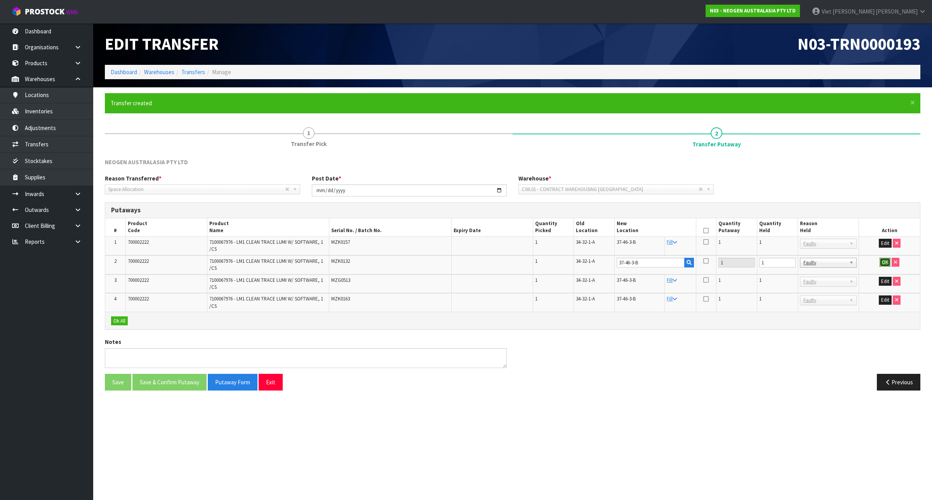
click at [885, 263] on button "OK" at bounding box center [884, 262] width 11 height 9
click at [704, 231] on icon at bounding box center [705, 231] width 5 height 0
click at [173, 385] on button "Save & Confirm Putaway" at bounding box center [169, 382] width 74 height 17
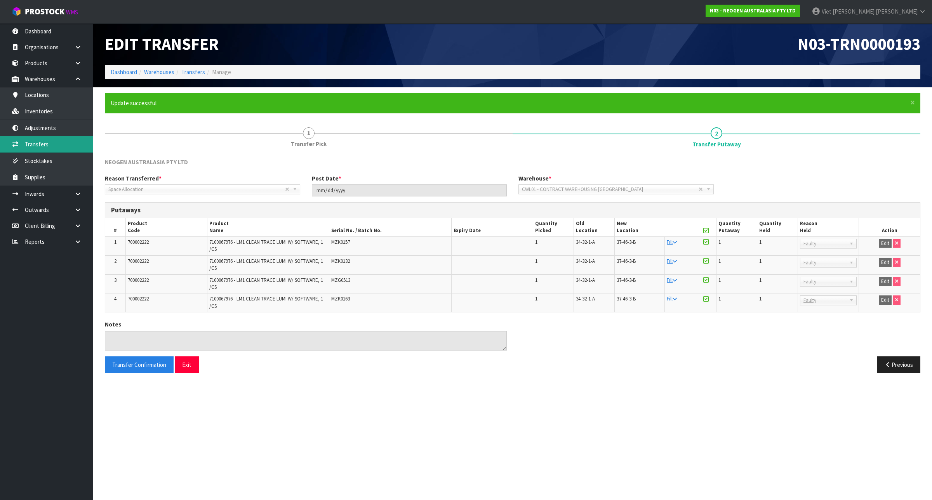
click at [51, 144] on link "Transfers" at bounding box center [46, 144] width 93 height 16
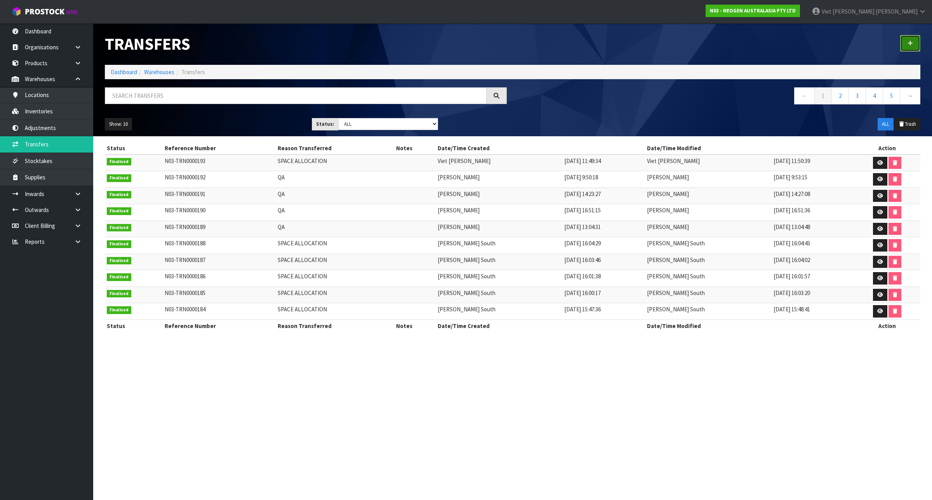
click at [915, 43] on link at bounding box center [910, 43] width 20 height 17
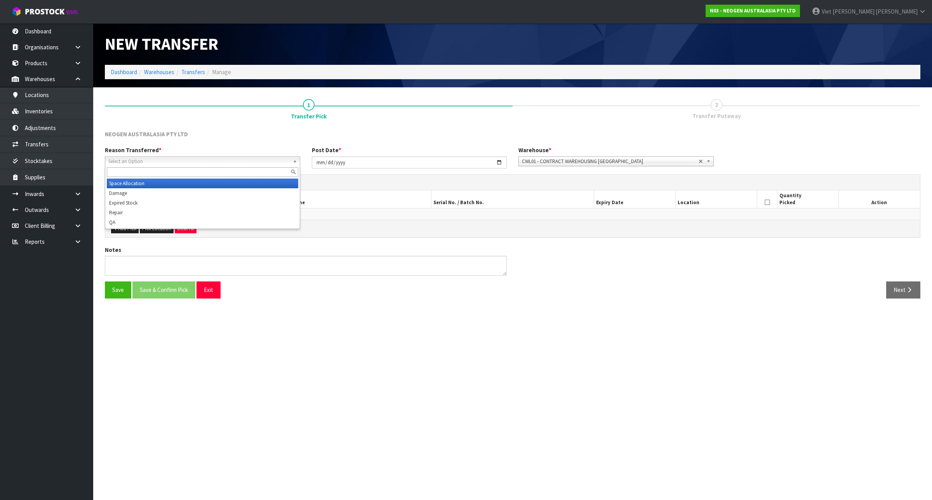
click at [191, 162] on span "Select an Option" at bounding box center [198, 161] width 181 height 9
click at [187, 182] on li "Space Allocation" at bounding box center [202, 184] width 191 height 10
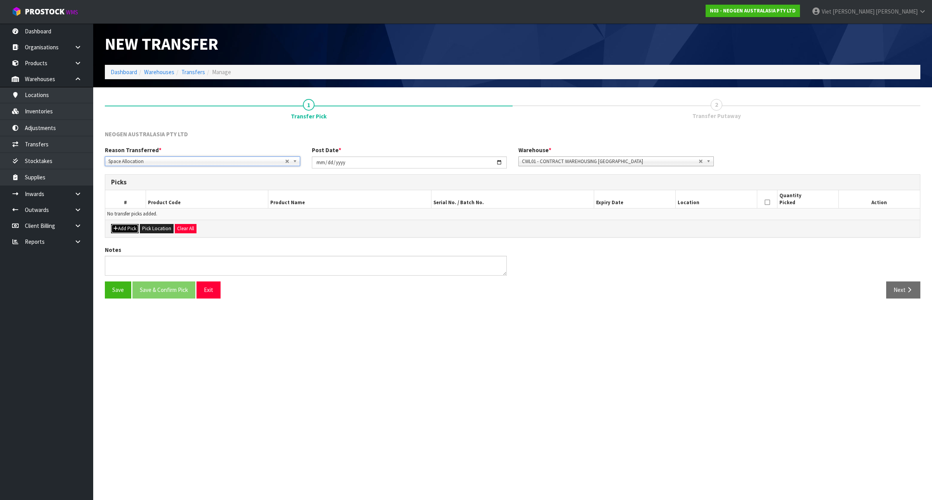
click at [119, 228] on button "Add Pick" at bounding box center [125, 228] width 28 height 9
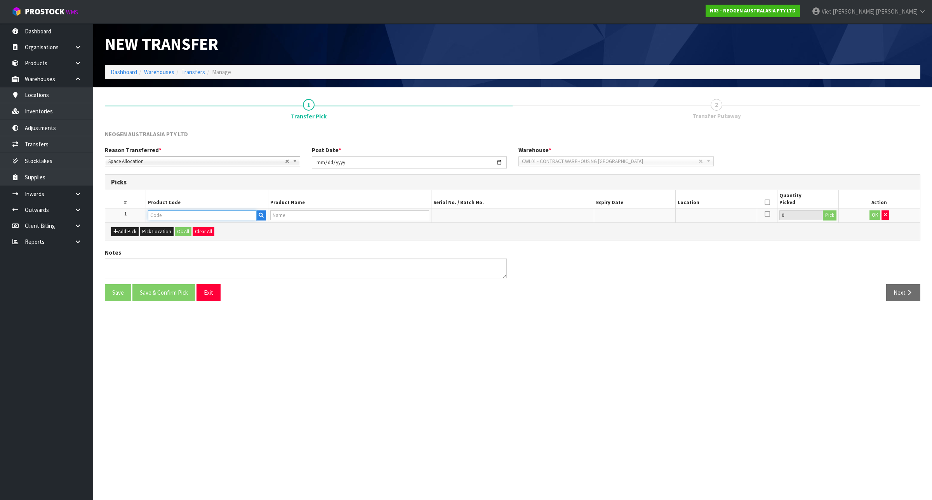
click at [183, 219] on input "text" at bounding box center [202, 215] width 109 height 10
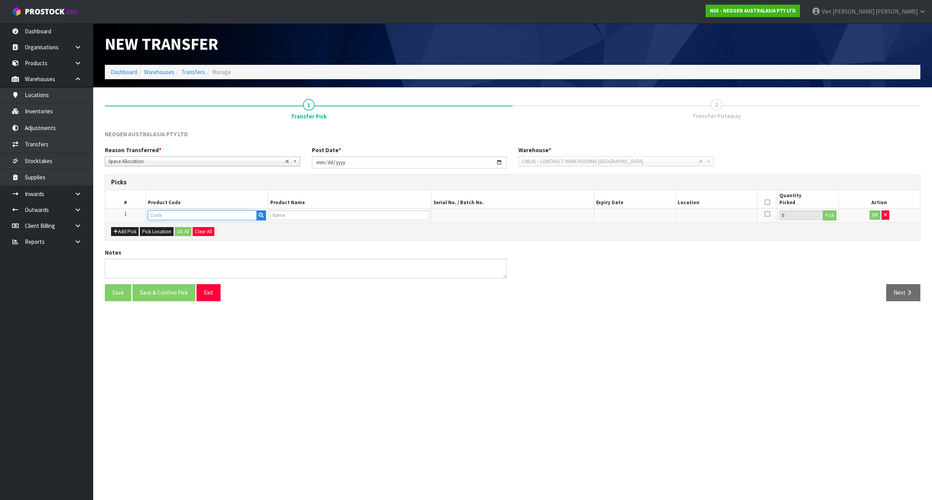
click at [183, 219] on input "text" at bounding box center [202, 215] width 109 height 10
drag, startPoint x: 174, startPoint y: 214, endPoint x: 94, endPoint y: 220, distance: 79.8
click at [94, 220] on section "1 Transfer Pick 2 Transfer Putaway NEOGEN AUSTRALASIA PTY LTD Reason Transferre…" at bounding box center [512, 200] width 839 height 226
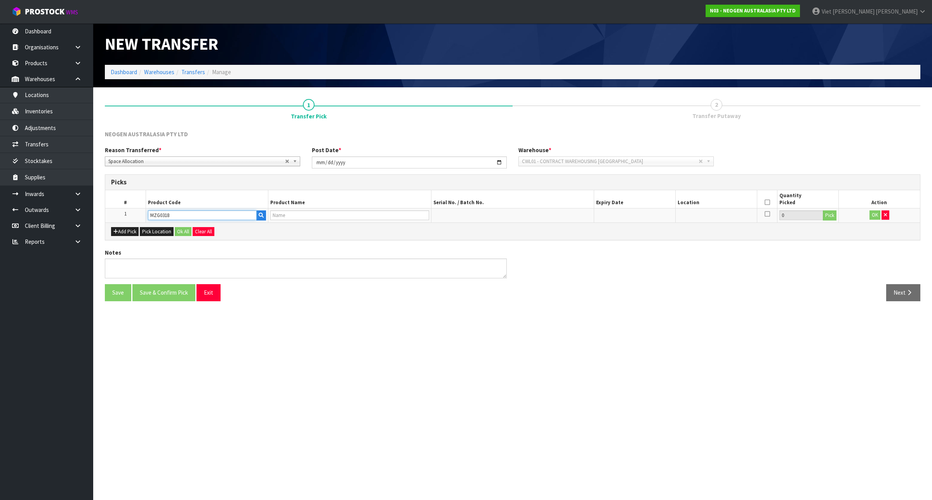
type input "MZG0318"
click at [218, 203] on th "Product Code" at bounding box center [207, 199] width 122 height 18
click at [256, 220] on button "button" at bounding box center [261, 215] width 10 height 10
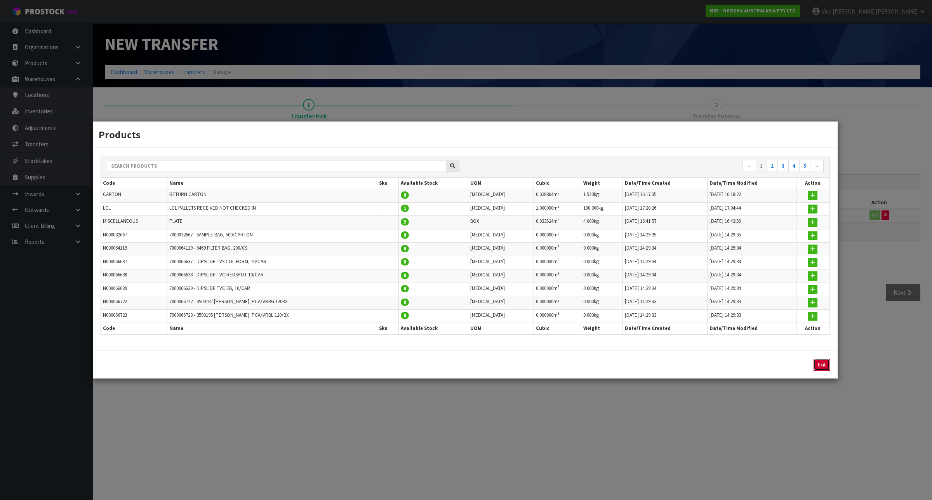
click at [815, 370] on button "Exit" at bounding box center [821, 365] width 16 height 12
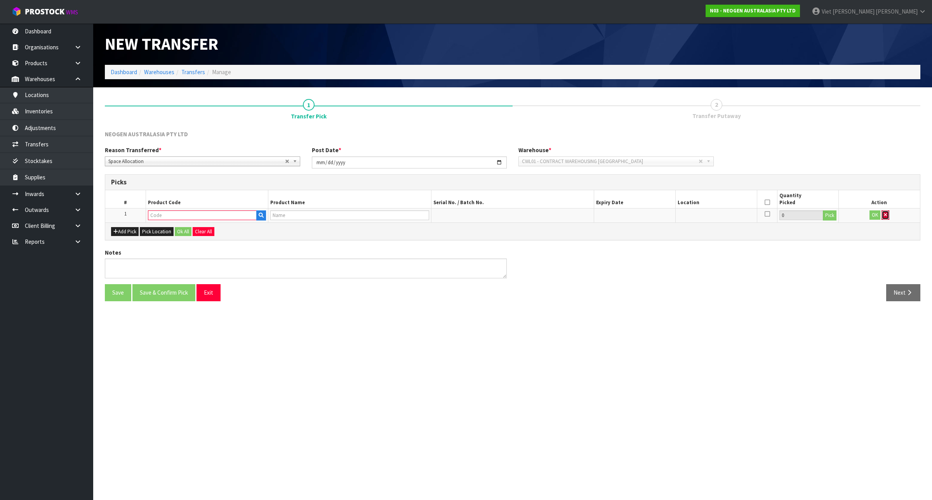
click at [885, 215] on icon "button" at bounding box center [885, 214] width 3 height 5
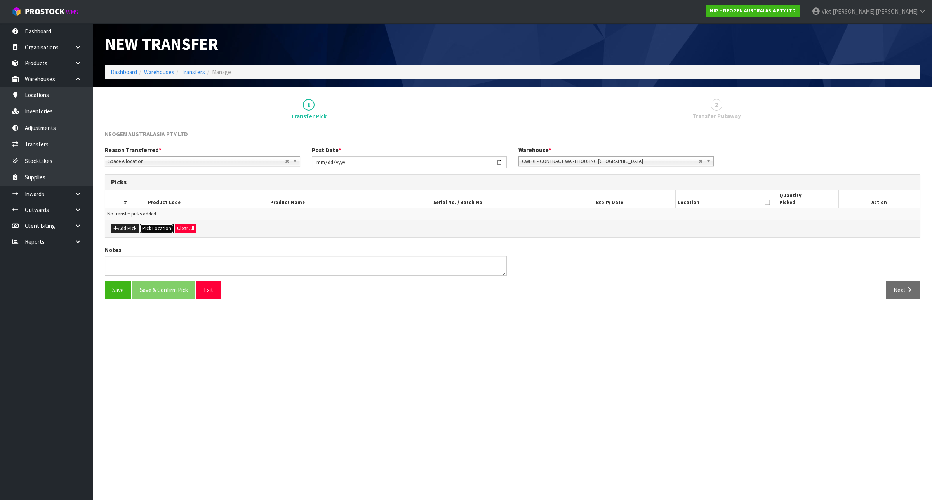
click at [166, 229] on button "Pick Location" at bounding box center [157, 228] width 34 height 9
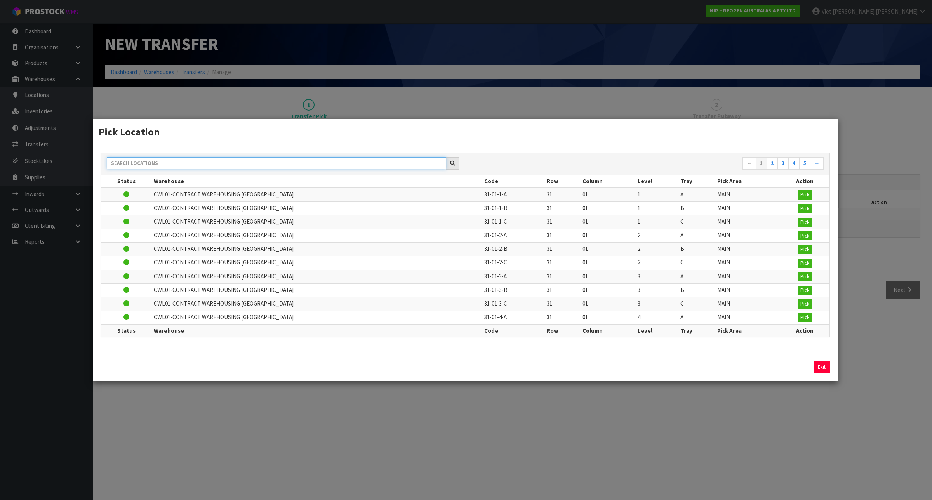
click at [251, 164] on input "text" at bounding box center [276, 163] width 339 height 12
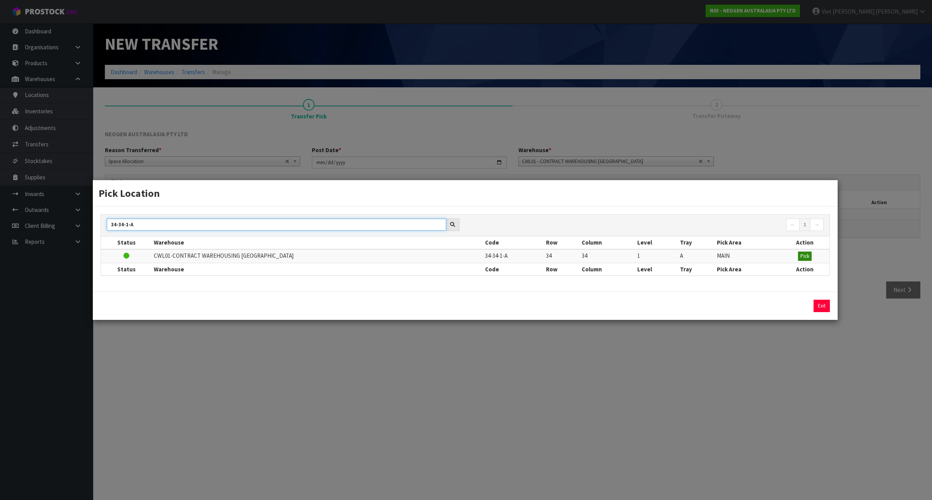
type input "34-34-1-A"
click at [800, 254] on span "Pick" at bounding box center [804, 256] width 9 height 7
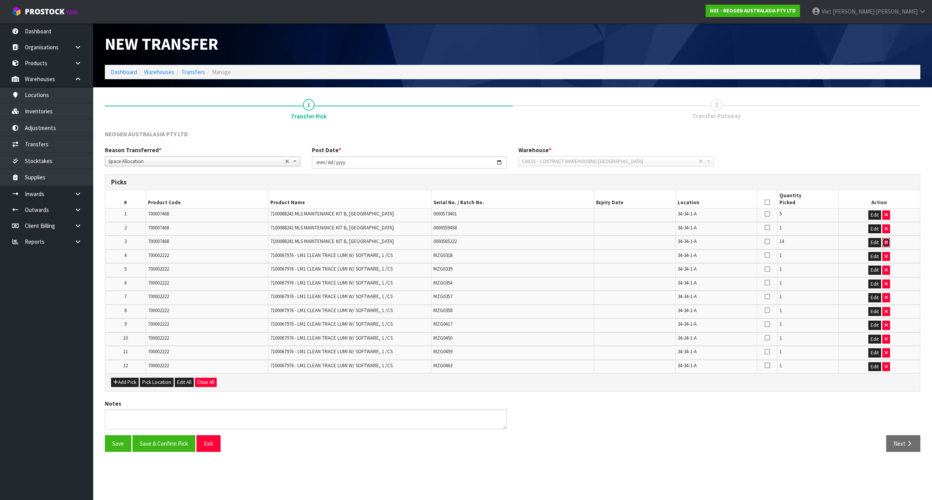
click at [888, 243] on button "button" at bounding box center [886, 242] width 8 height 9
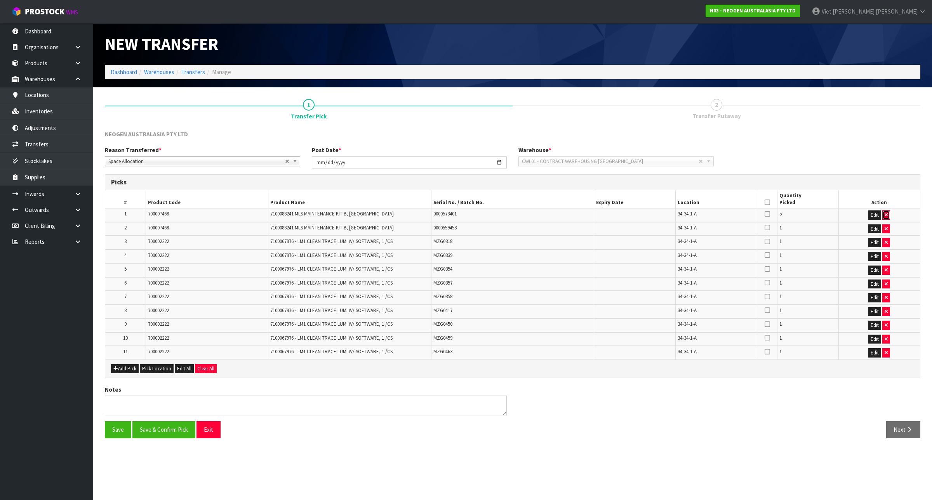
click at [884, 216] on button "button" at bounding box center [886, 214] width 8 height 9
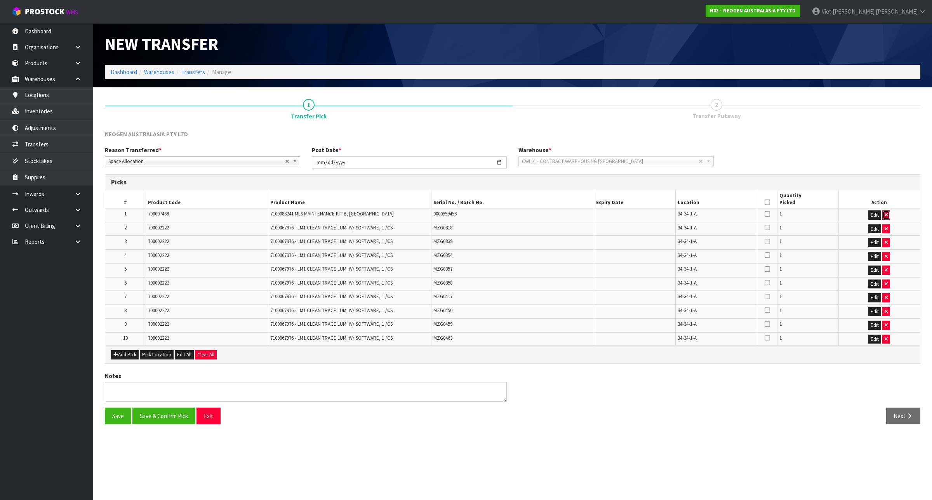
click at [883, 217] on button "button" at bounding box center [886, 214] width 8 height 9
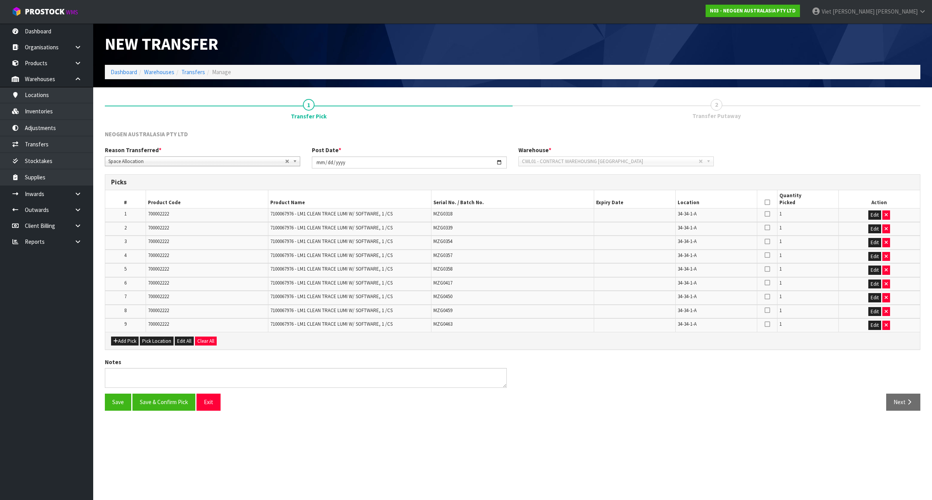
click at [770, 213] on td at bounding box center [767, 216] width 20 height 14
click at [768, 213] on icon at bounding box center [767, 214] width 5 height 6
click at [0, 0] on input "checkbox" at bounding box center [0, 0] width 0 height 0
click at [767, 226] on icon at bounding box center [767, 227] width 5 height 6
click at [0, 0] on input "checkbox" at bounding box center [0, 0] width 0 height 0
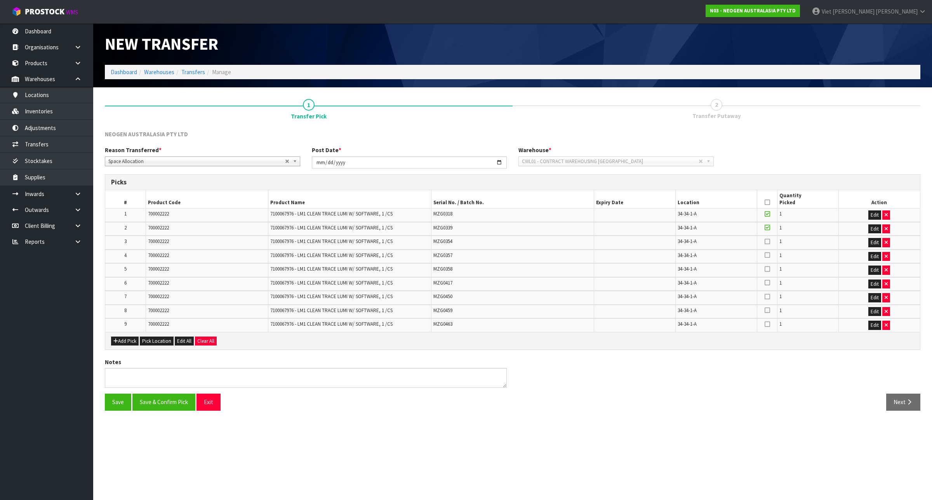
click at [766, 240] on icon at bounding box center [767, 241] width 5 height 6
click at [0, 0] on input "checkbox" at bounding box center [0, 0] width 0 height 0
click at [766, 253] on icon at bounding box center [767, 255] width 5 height 6
click at [0, 0] on input "checkbox" at bounding box center [0, 0] width 0 height 0
click at [768, 269] on icon at bounding box center [767, 269] width 5 height 6
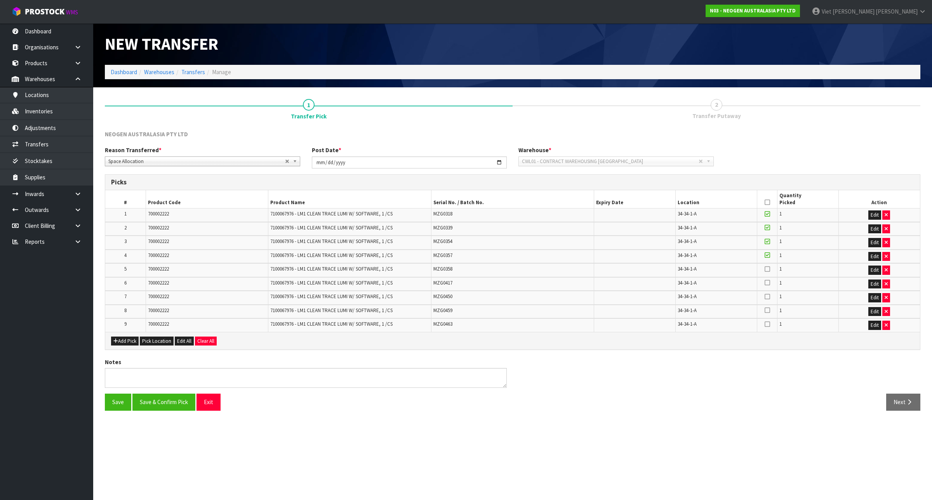
click at [0, 0] on input "checkbox" at bounding box center [0, 0] width 0 height 0
click at [765, 283] on icon at bounding box center [767, 283] width 5 height 6
click at [0, 0] on input "checkbox" at bounding box center [0, 0] width 0 height 0
click at [768, 294] on icon at bounding box center [767, 297] width 5 height 6
click at [0, 0] on input "checkbox" at bounding box center [0, 0] width 0 height 0
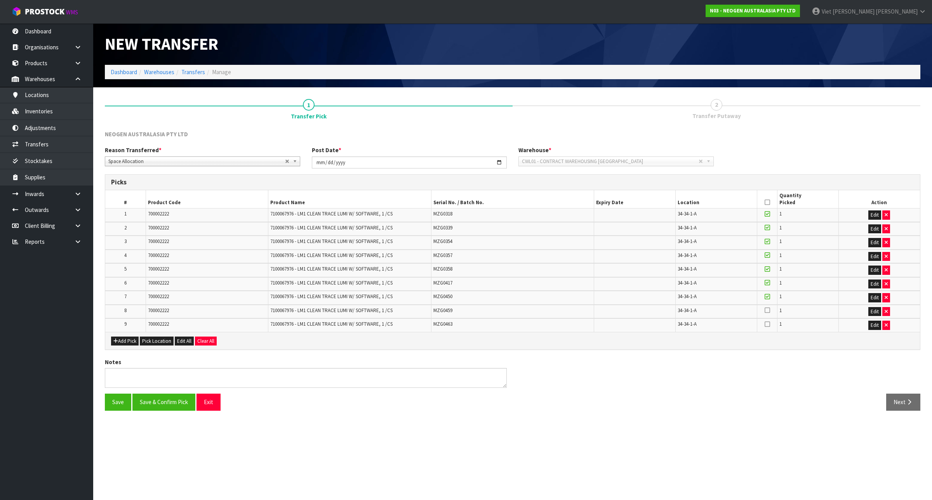
click at [766, 310] on icon at bounding box center [767, 310] width 5 height 6
click at [0, 0] on input "checkbox" at bounding box center [0, 0] width 0 height 0
click at [765, 325] on icon at bounding box center [767, 324] width 5 height 6
click at [0, 0] on input "checkbox" at bounding box center [0, 0] width 0 height 0
click at [166, 403] on button "Save & Confirm Pick" at bounding box center [163, 402] width 63 height 17
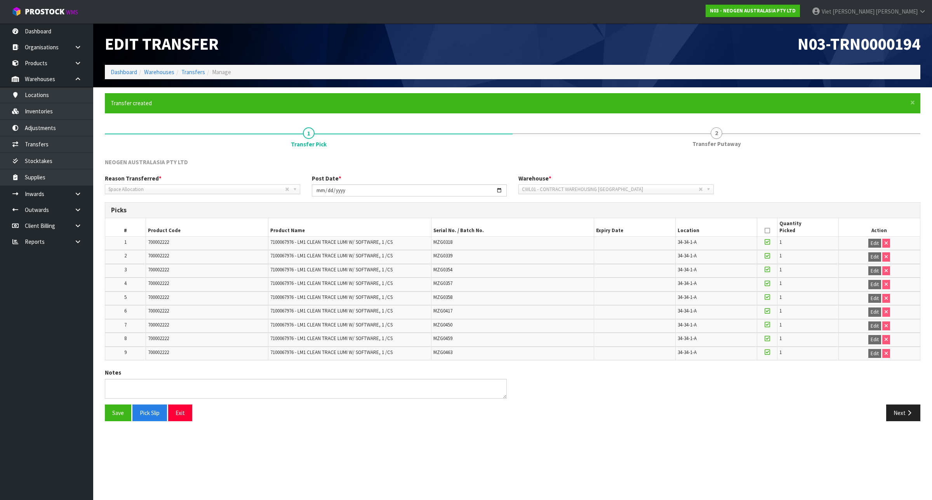
click at [721, 158] on div "NEOGEN AUSTRALASIA PTY LTD" at bounding box center [512, 166] width 827 height 16
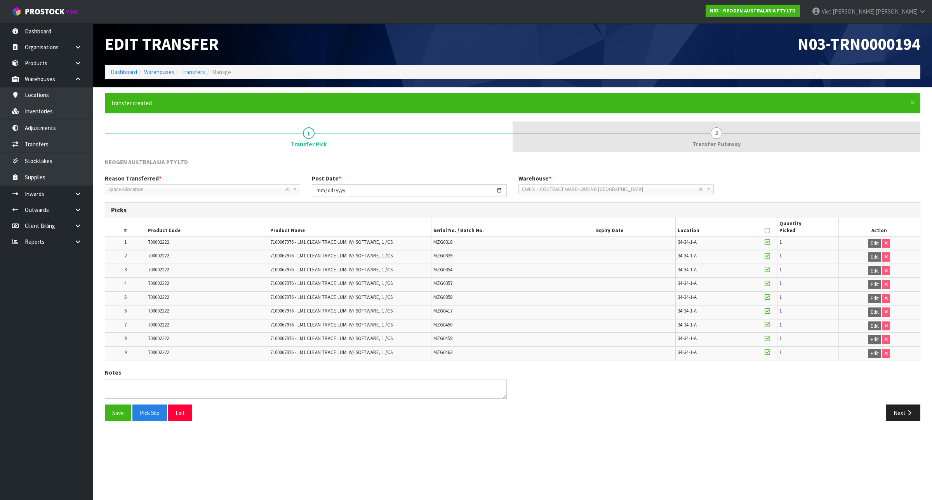
click at [725, 151] on link "2 Transfer Putaway" at bounding box center [717, 137] width 408 height 31
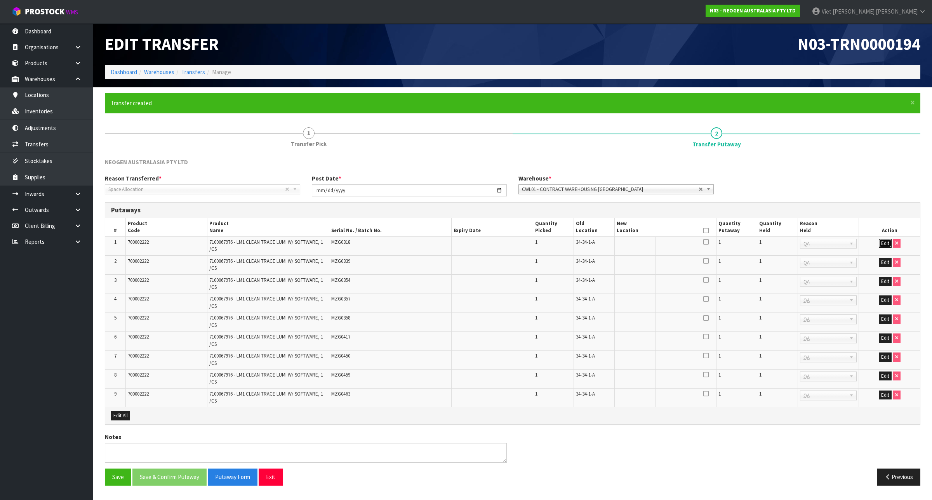
click at [884, 245] on button "Edit" at bounding box center [885, 243] width 13 height 9
click at [884, 258] on button "Edit" at bounding box center [885, 262] width 13 height 9
click at [883, 280] on button "Edit" at bounding box center [885, 281] width 13 height 9
click at [882, 296] on button "Edit" at bounding box center [885, 299] width 13 height 9
click at [883, 315] on button "Edit" at bounding box center [885, 319] width 13 height 9
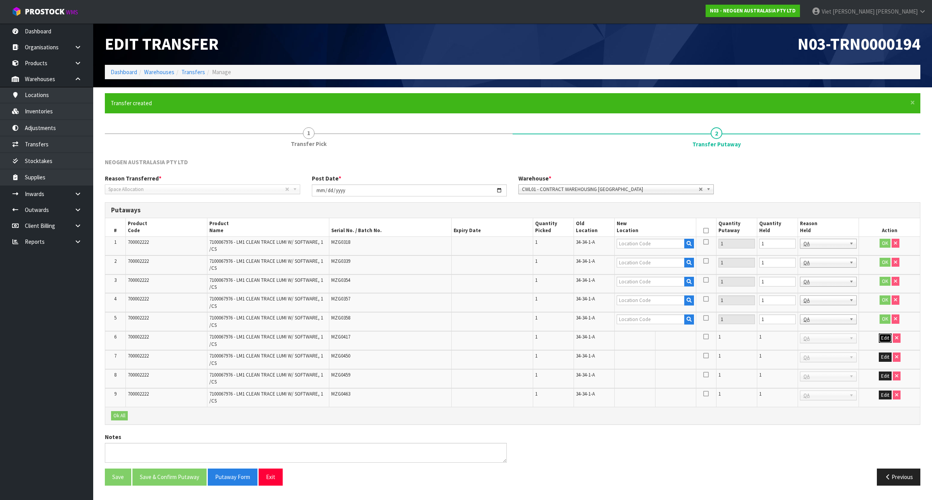
click at [881, 335] on button "Edit" at bounding box center [885, 338] width 13 height 9
click at [886, 356] on button "Edit" at bounding box center [885, 357] width 13 height 9
click at [884, 377] on button "Edit" at bounding box center [885, 376] width 13 height 9
click at [884, 391] on button "Edit" at bounding box center [885, 395] width 13 height 9
click at [632, 242] on input "text" at bounding box center [651, 244] width 68 height 10
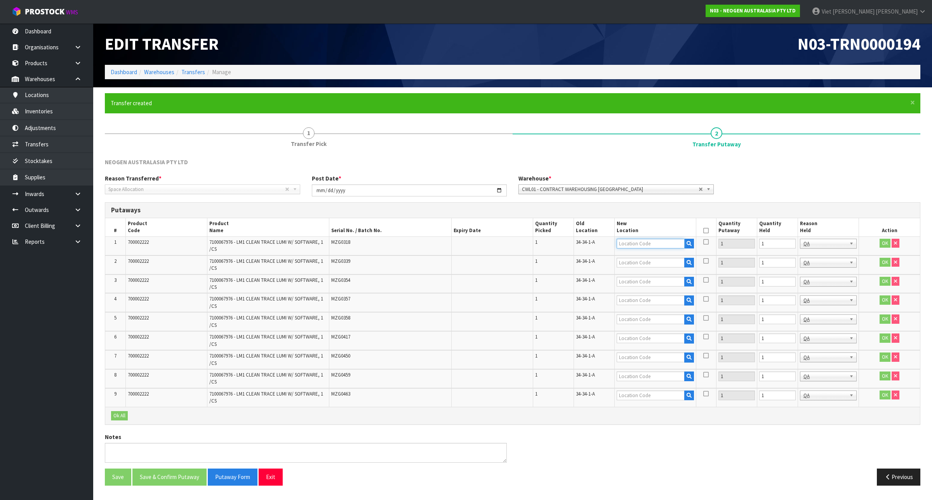
click at [632, 242] on input "text" at bounding box center [651, 244] width 68 height 10
type input "37-46-3-B"
click at [886, 241] on button "OK" at bounding box center [884, 243] width 11 height 9
click at [668, 242] on link "Fill" at bounding box center [672, 242] width 10 height 7
type input "37-46-3-B"
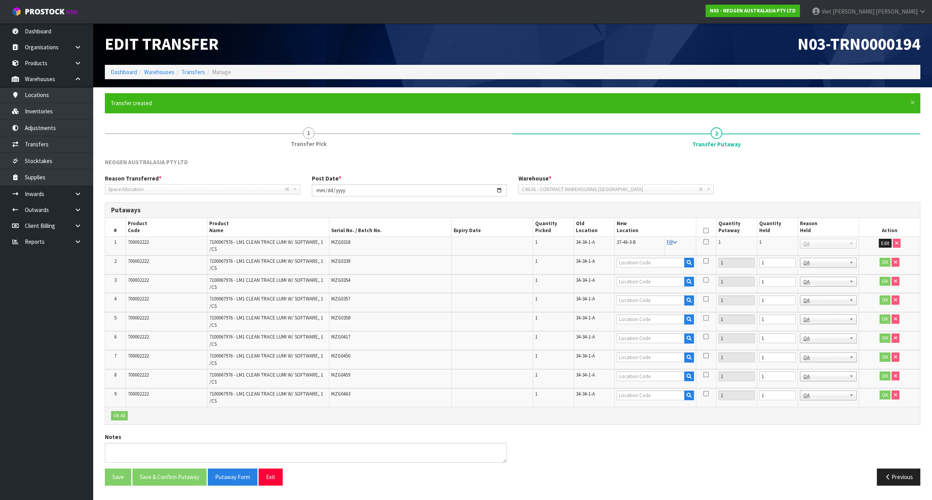
type input "37-46-3-B"
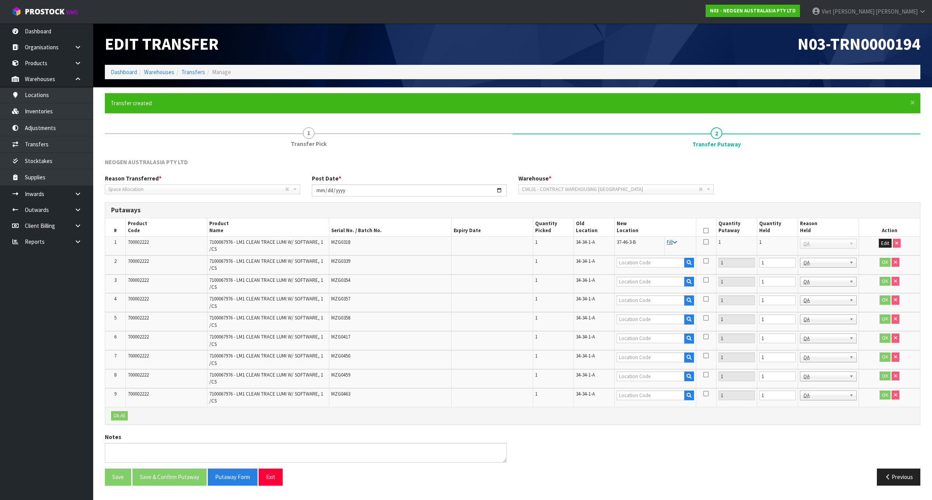
type input "37-46-3-B"
click at [888, 243] on button "Edit" at bounding box center [885, 243] width 13 height 9
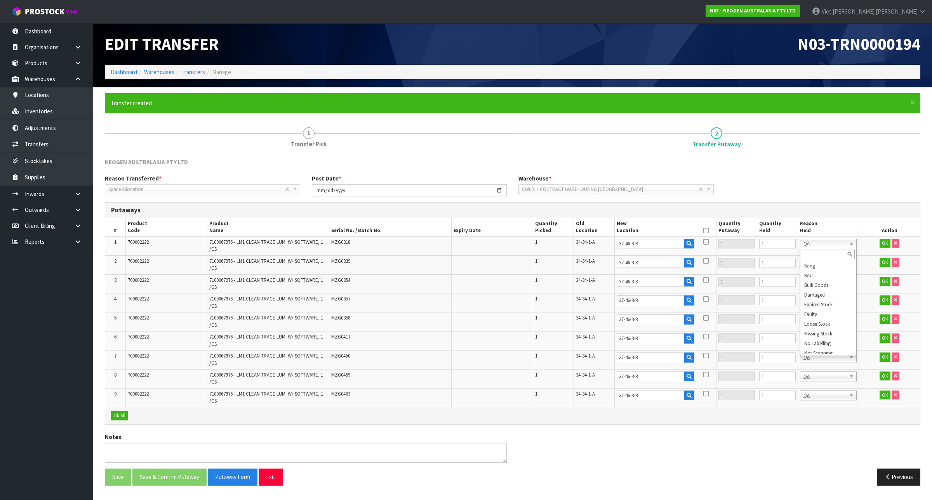
click at [831, 253] on input "text" at bounding box center [828, 255] width 53 height 10
type input "f"
click at [827, 275] on input "text" at bounding box center [828, 273] width 53 height 10
type input "f"
click at [825, 290] on td "Bang BAU Bulk Goods Damaged Expired Stock Faulty Loose Stock Missing Stock No L…" at bounding box center [828, 284] width 61 height 19
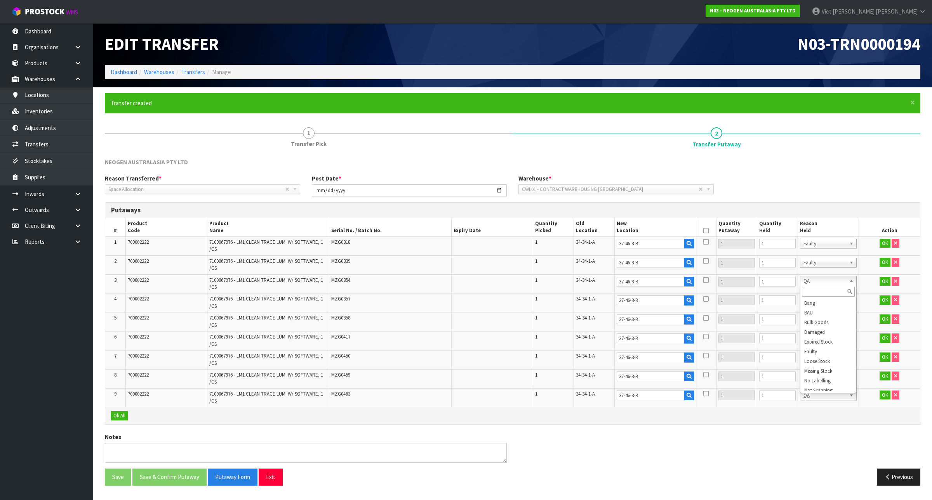
click at [824, 290] on input "text" at bounding box center [828, 292] width 53 height 10
type input "f"
click at [822, 293] on td "Bang BAU Bulk Goods Damaged Expired Stock Faulty Loose Stock Missing Stock No L…" at bounding box center [828, 302] width 61 height 19
click at [818, 309] on input "text" at bounding box center [828, 311] width 53 height 10
type input "f"
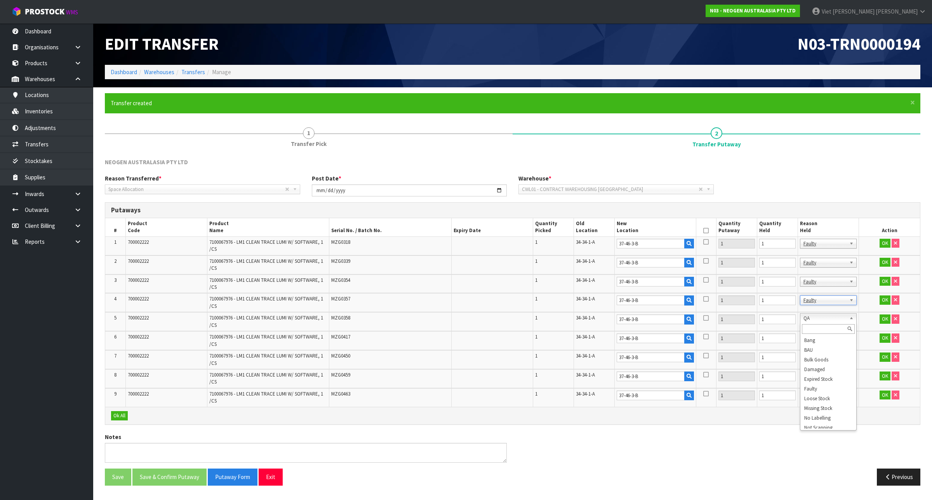
click at [820, 328] on input "text" at bounding box center [828, 329] width 53 height 10
type input "f"
click at [817, 342] on div at bounding box center [828, 347] width 56 height 13
click at [816, 346] on input "text" at bounding box center [828, 348] width 53 height 10
type input "f"
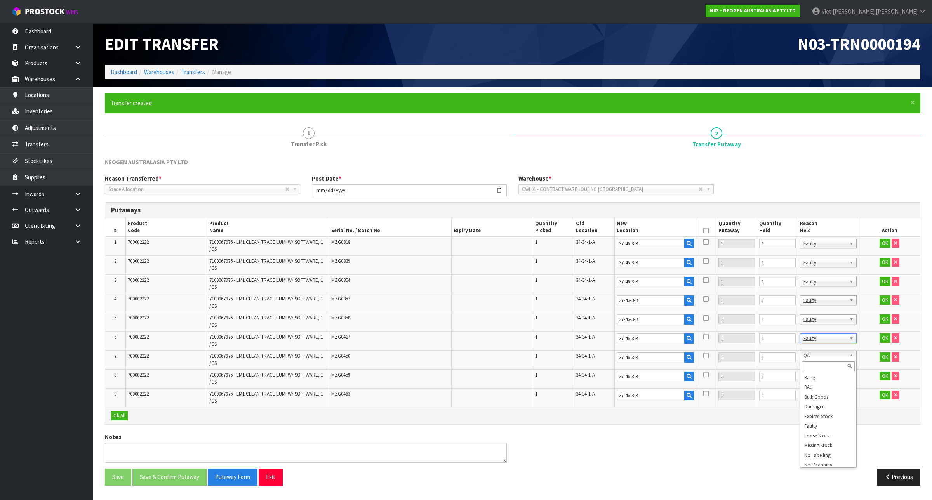
click at [817, 362] on input "text" at bounding box center [828, 366] width 53 height 10
type input "f"
click at [816, 384] on input "text" at bounding box center [828, 385] width 53 height 10
type input "f"
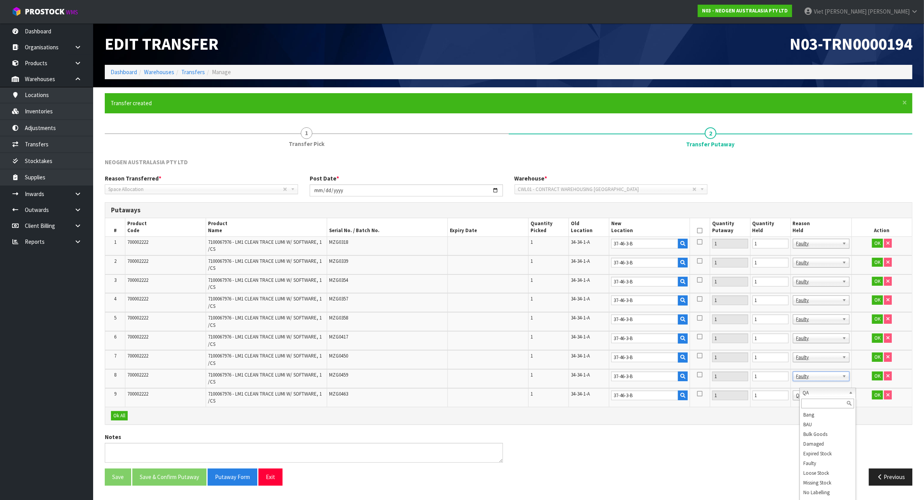
click at [829, 408] on input "text" at bounding box center [828, 404] width 53 height 10
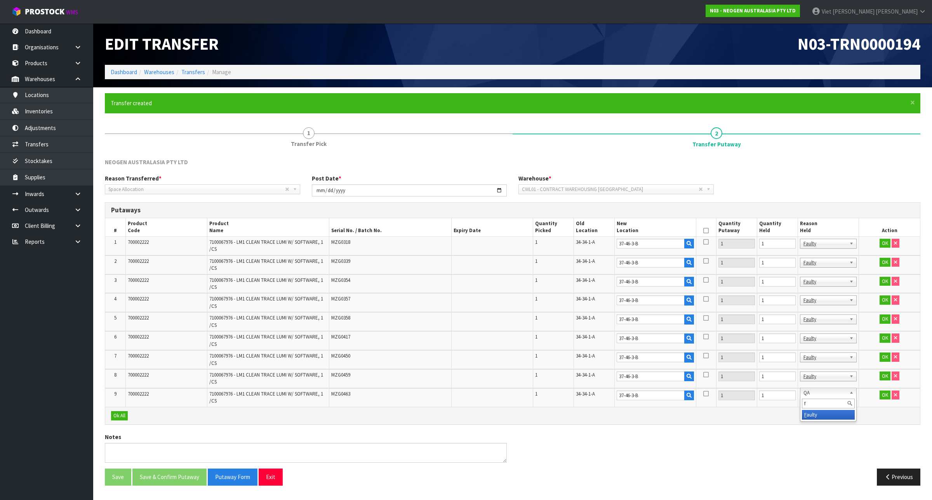
type input "f"
click at [885, 391] on button "OK" at bounding box center [884, 395] width 11 height 9
click at [885, 375] on button "OK" at bounding box center [884, 376] width 11 height 9
click at [886, 355] on button "OK" at bounding box center [884, 357] width 11 height 9
click at [888, 334] on button "OK" at bounding box center [884, 338] width 11 height 9
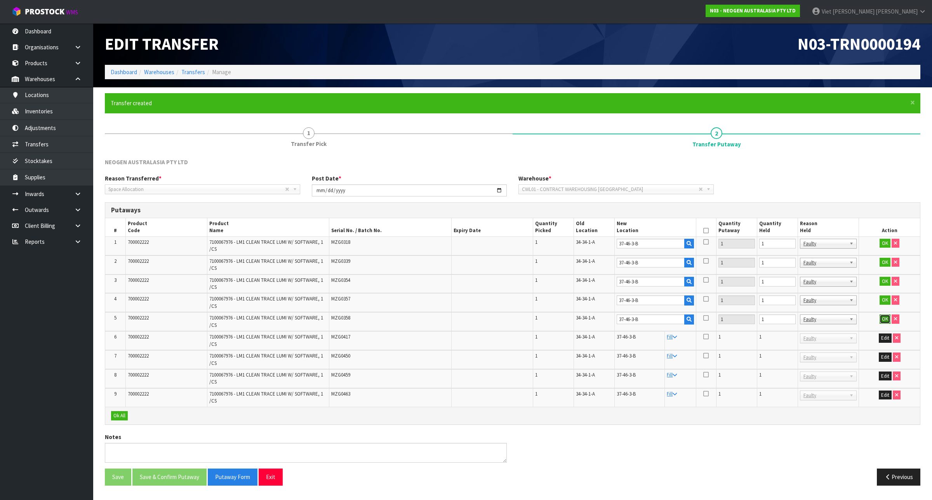
click at [886, 321] on button "OK" at bounding box center [884, 319] width 11 height 9
click at [886, 301] on button "OK" at bounding box center [884, 299] width 11 height 9
click at [883, 285] on td "OK" at bounding box center [889, 284] width 61 height 19
click at [883, 282] on button "OK" at bounding box center [884, 281] width 11 height 9
click at [884, 244] on button "OK" at bounding box center [884, 243] width 11 height 9
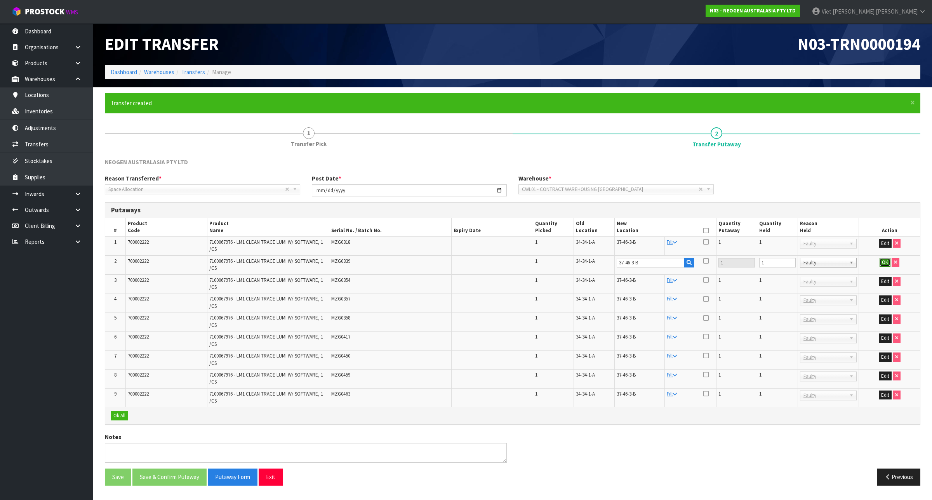
click at [881, 261] on button "OK" at bounding box center [884, 262] width 11 height 9
click at [705, 231] on icon at bounding box center [705, 231] width 5 height 0
click at [170, 476] on button "Save & Confirm Putaway" at bounding box center [169, 477] width 74 height 17
